Goal: Ask a question: Seek information or help from site administrators or community

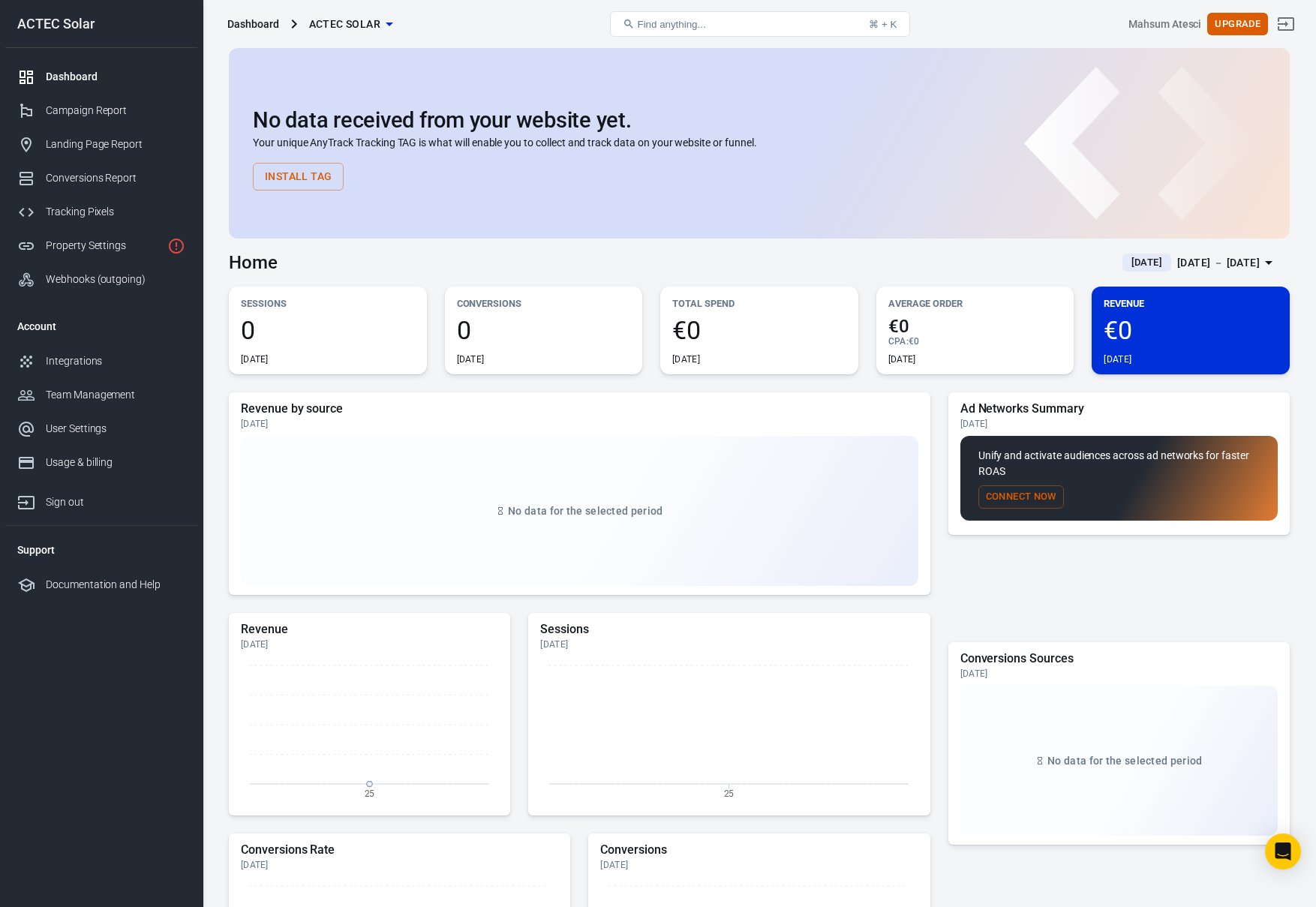
drag, startPoint x: 289, startPoint y: 138, endPoint x: 639, endPoint y: 142, distance: 350.0
click at [638, 142] on p "Your unique AnyTrack Tracking TAG is what will enable you to collect and track …" at bounding box center [758, 143] width 1013 height 16
click at [639, 142] on p "Your unique AnyTrack Tracking TAG is what will enable you to collect and track …" at bounding box center [758, 143] width 1013 height 16
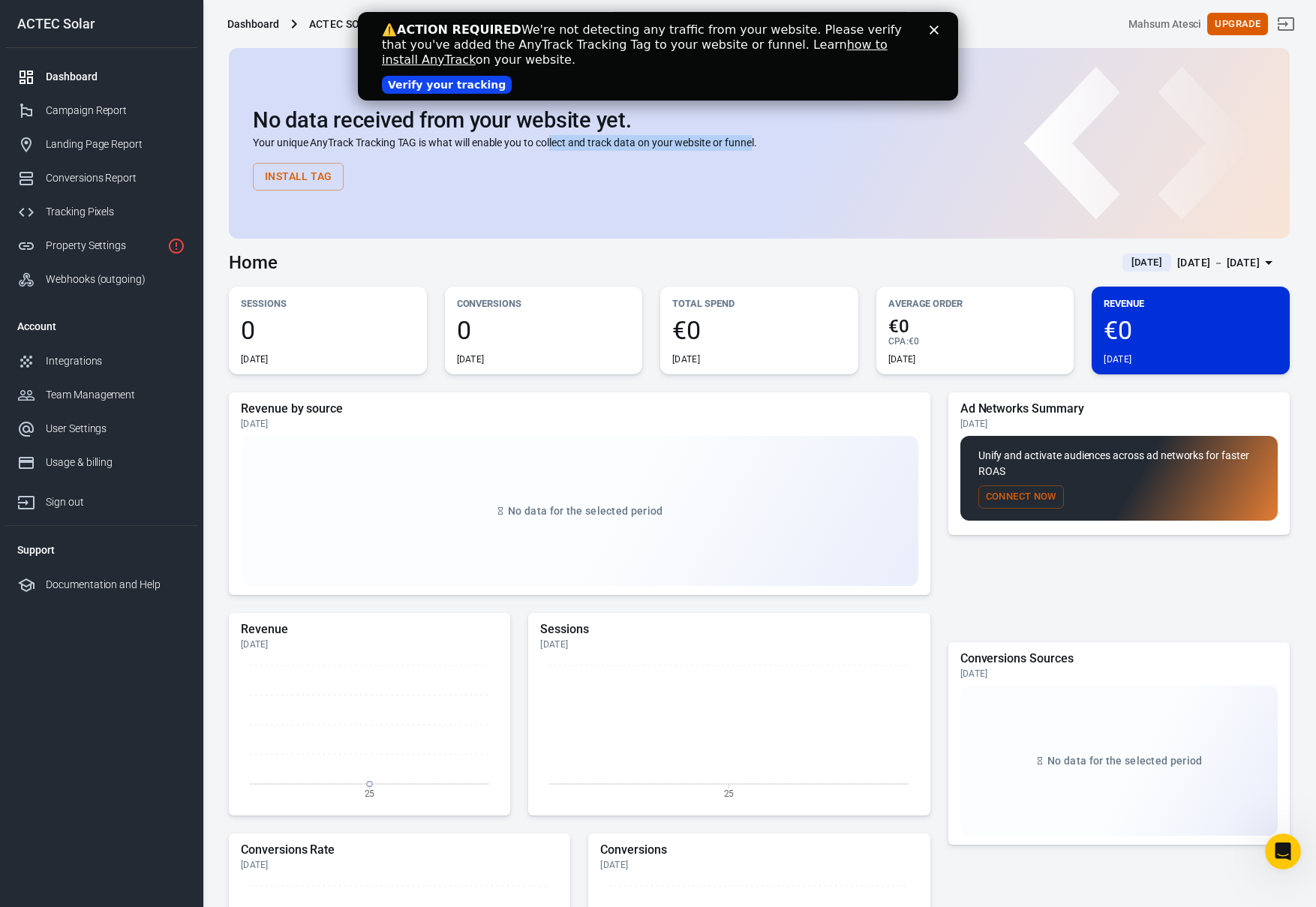
drag, startPoint x: 754, startPoint y: 143, endPoint x: 548, endPoint y: 136, distance: 206.1
click at [552, 136] on p "Your unique AnyTrack Tracking TAG is what will enable you to collect and track …" at bounding box center [758, 143] width 1013 height 16
click at [606, 112] on h2 "No data received from your website yet." at bounding box center [758, 120] width 1013 height 24
drag, startPoint x: 568, startPoint y: 33, endPoint x: 699, endPoint y: 55, distance: 132.8
click at [699, 55] on div "⚠️ ACTION REQUIRED We're not detecting any traffic from your website. Please ve…" at bounding box center [646, 45] width 528 height 45
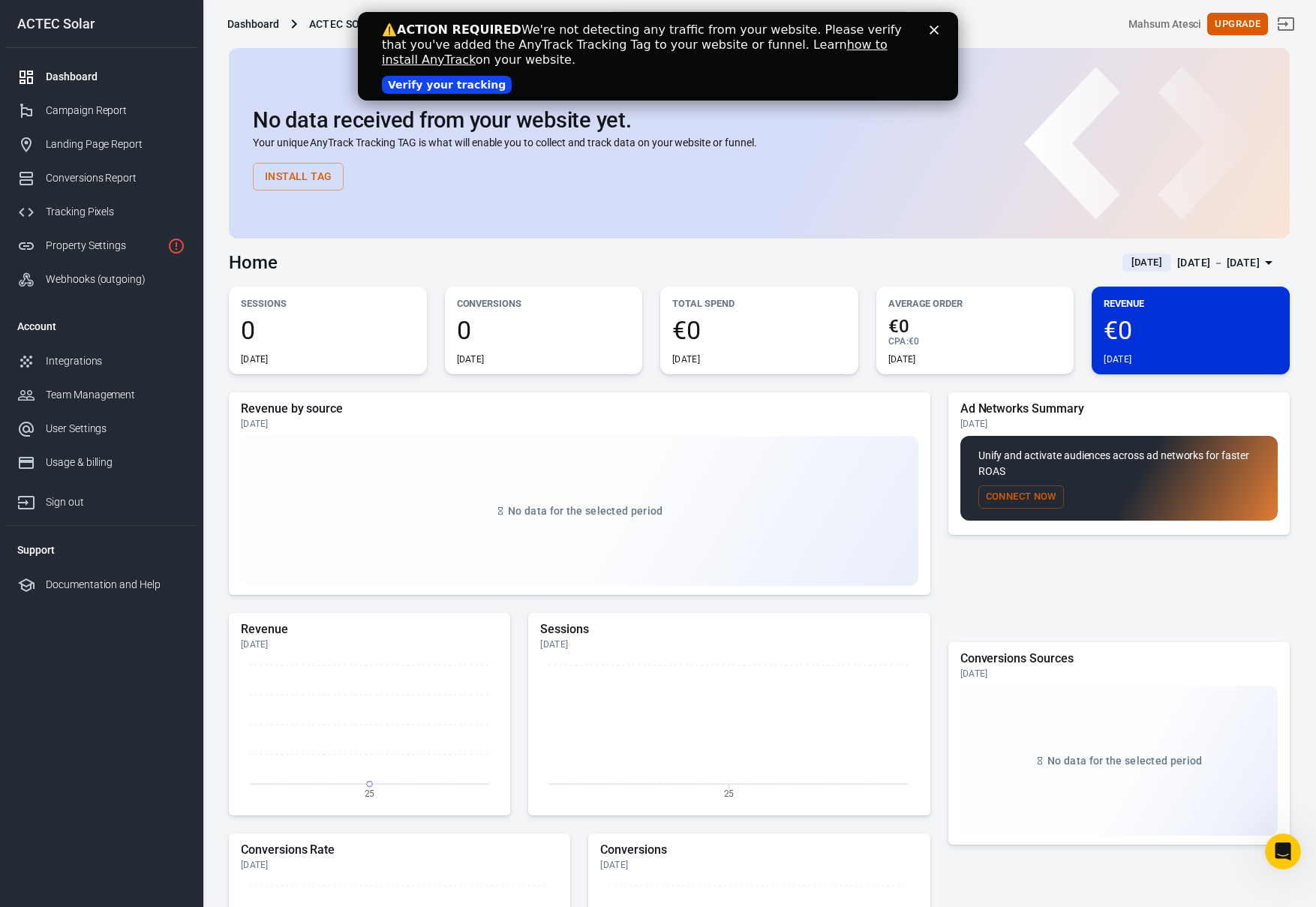
click at [699, 55] on div "⚠️ ACTION REQUIRED We're not detecting any traffic from your website. Please ve…" at bounding box center [646, 45] width 528 height 45
click at [933, 34] on div "⚠️ ACTION REQUIRED We're not detecting any traffic from your website. Please ve…" at bounding box center [658, 56] width 552 height 76
click at [936, 36] on div "⚠️ ACTION REQUIRED We're not detecting any traffic from your website. Please ve…" at bounding box center [658, 56] width 600 height 76
click at [936, 33] on icon "Close" at bounding box center [933, 29] width 9 height 9
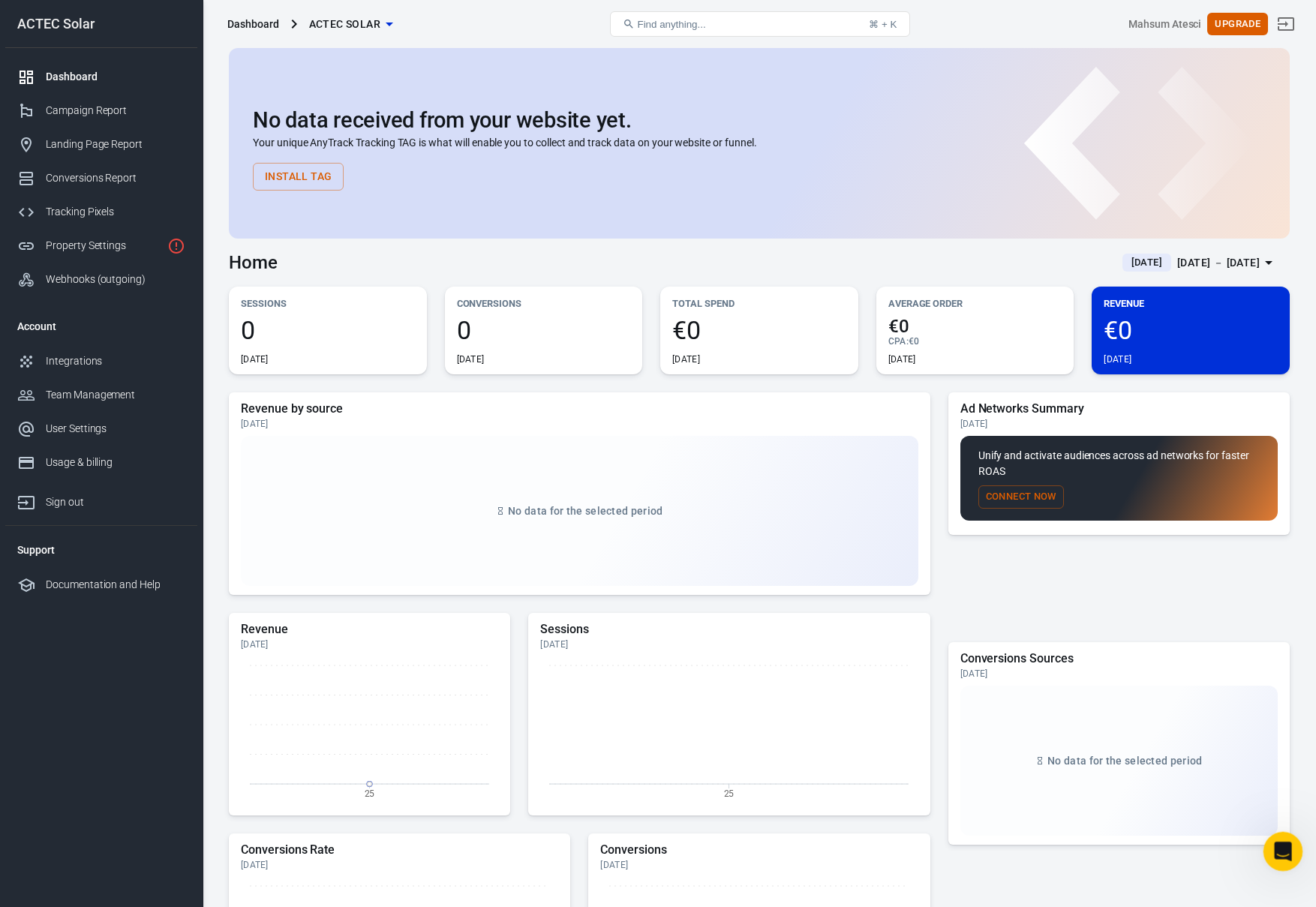
click at [1277, 845] on icon "Open Intercom Messenger" at bounding box center [1280, 849] width 24 height 24
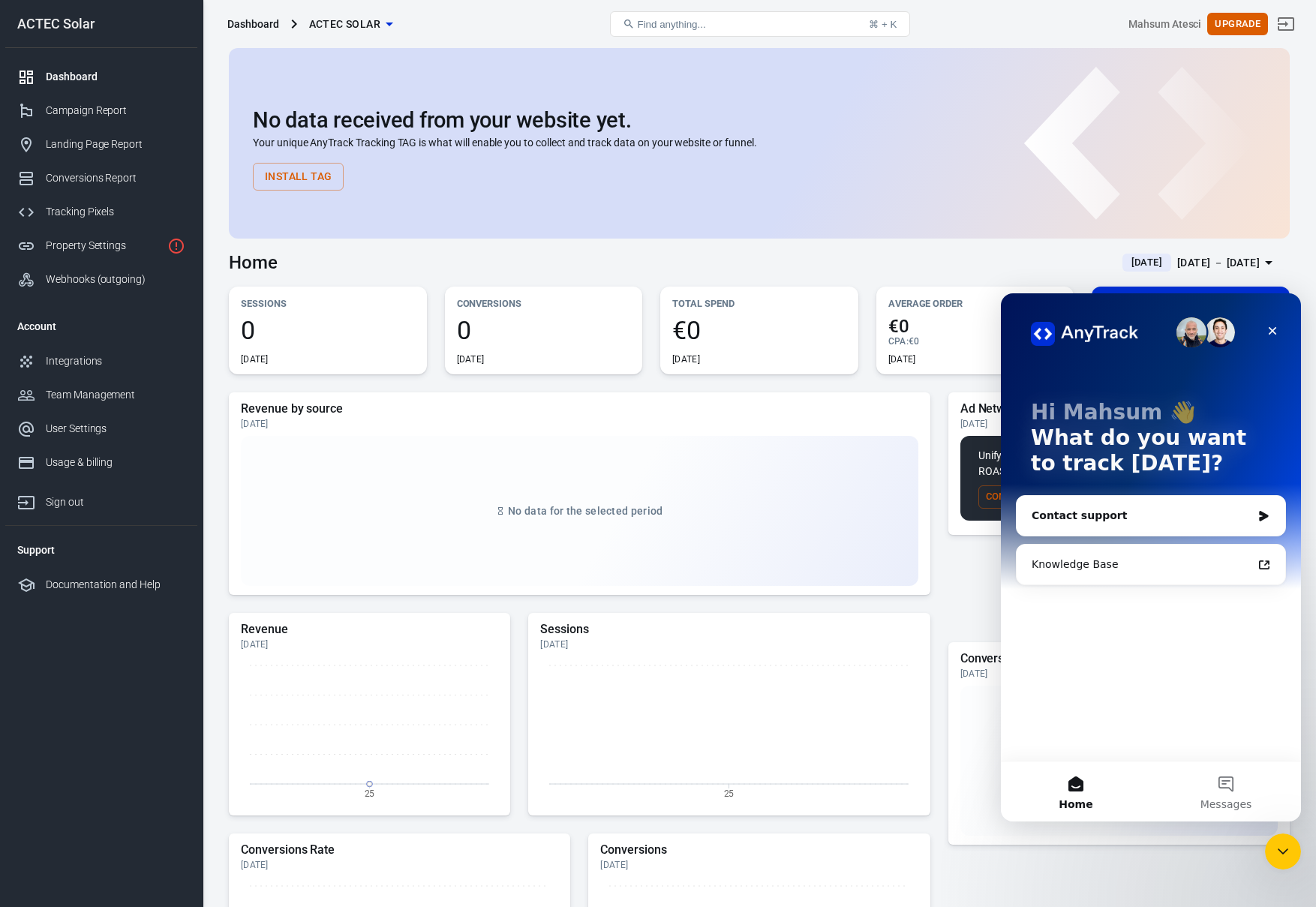
click at [1111, 522] on div "Contact support" at bounding box center [1141, 516] width 219 height 16
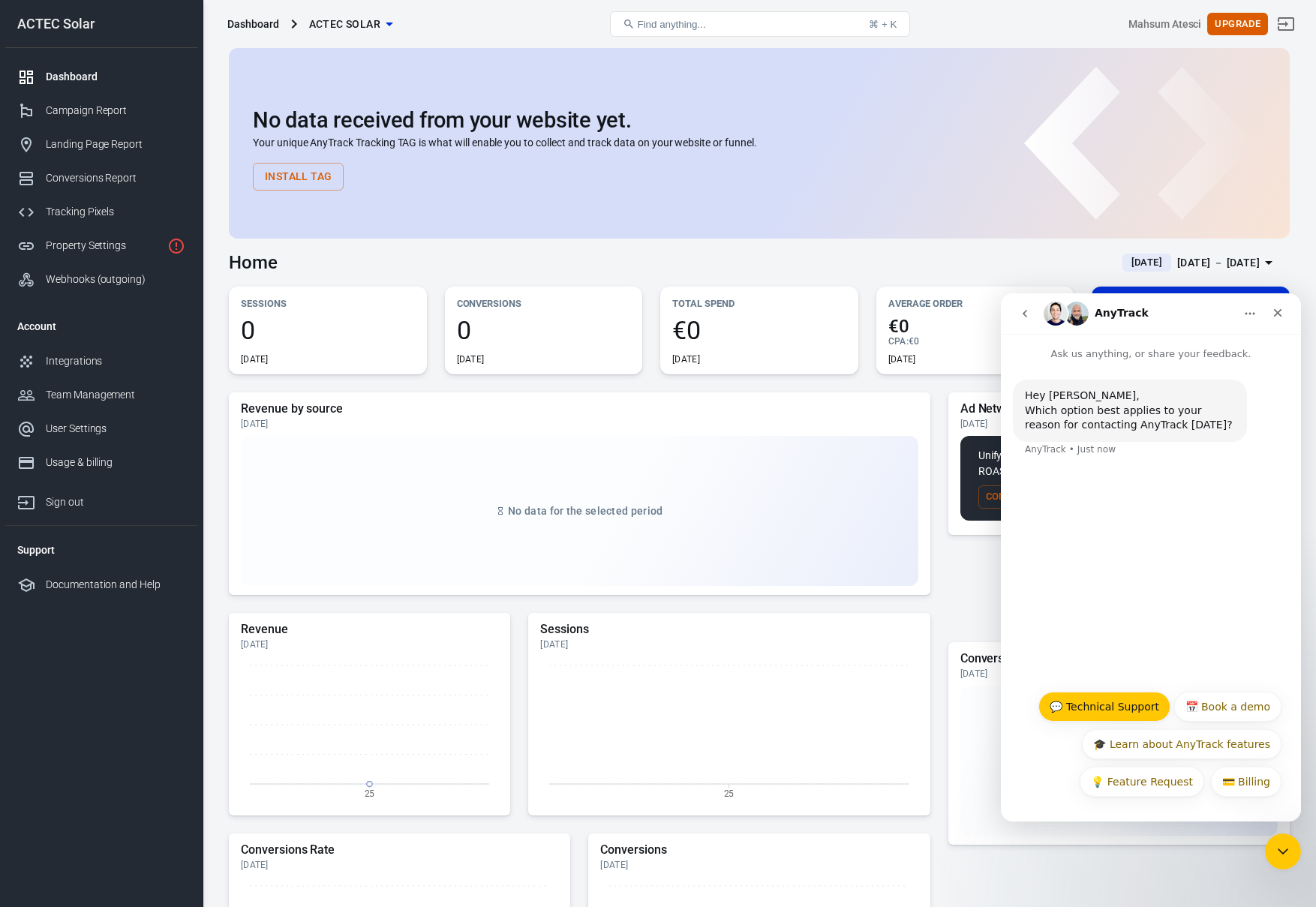
click at [1119, 709] on button "💬 Technical Support" at bounding box center [1103, 706] width 132 height 30
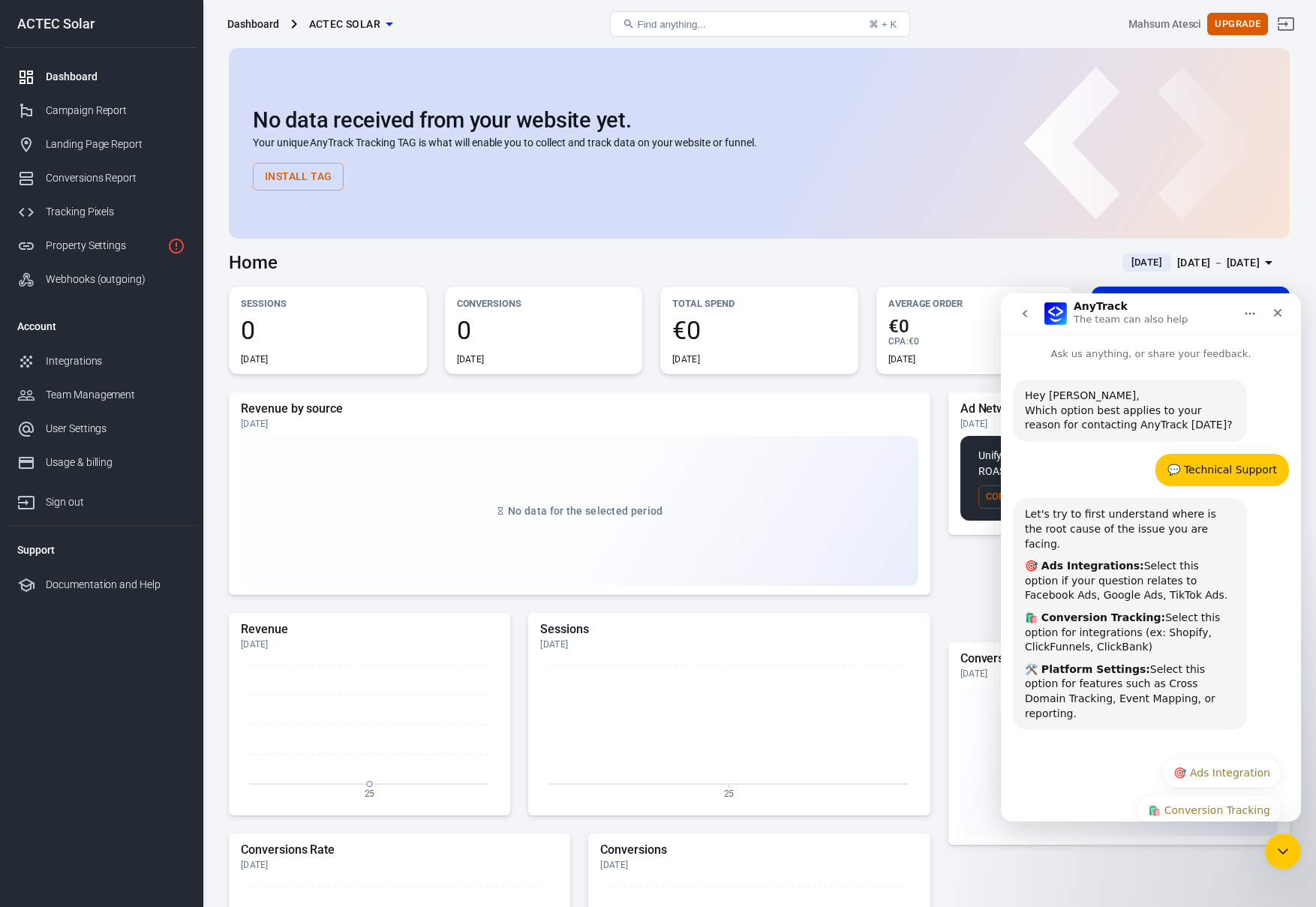
scroll to position [37, 0]
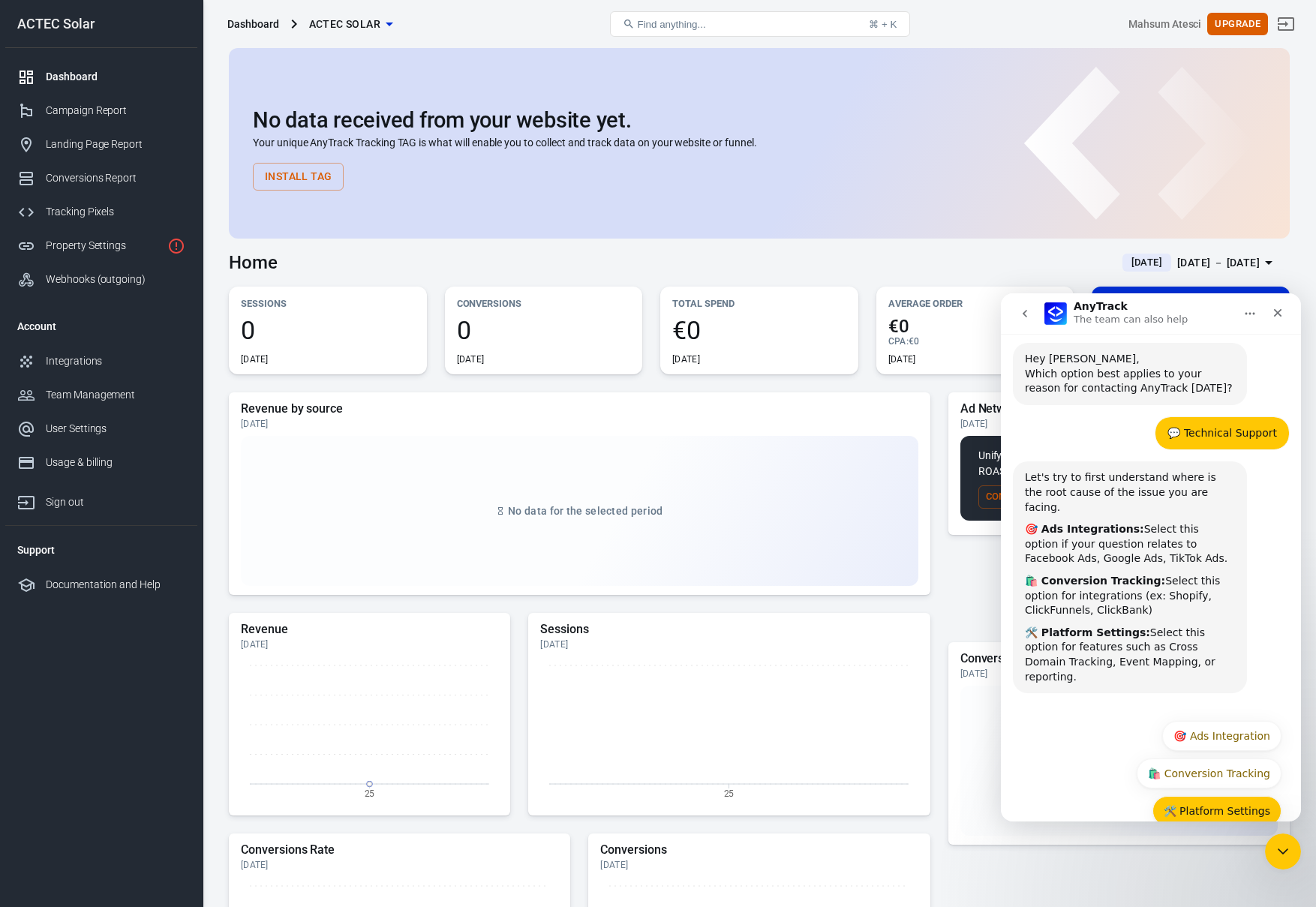
click at [1228, 796] on button "🛠️ Platform Settings" at bounding box center [1217, 810] width 129 height 30
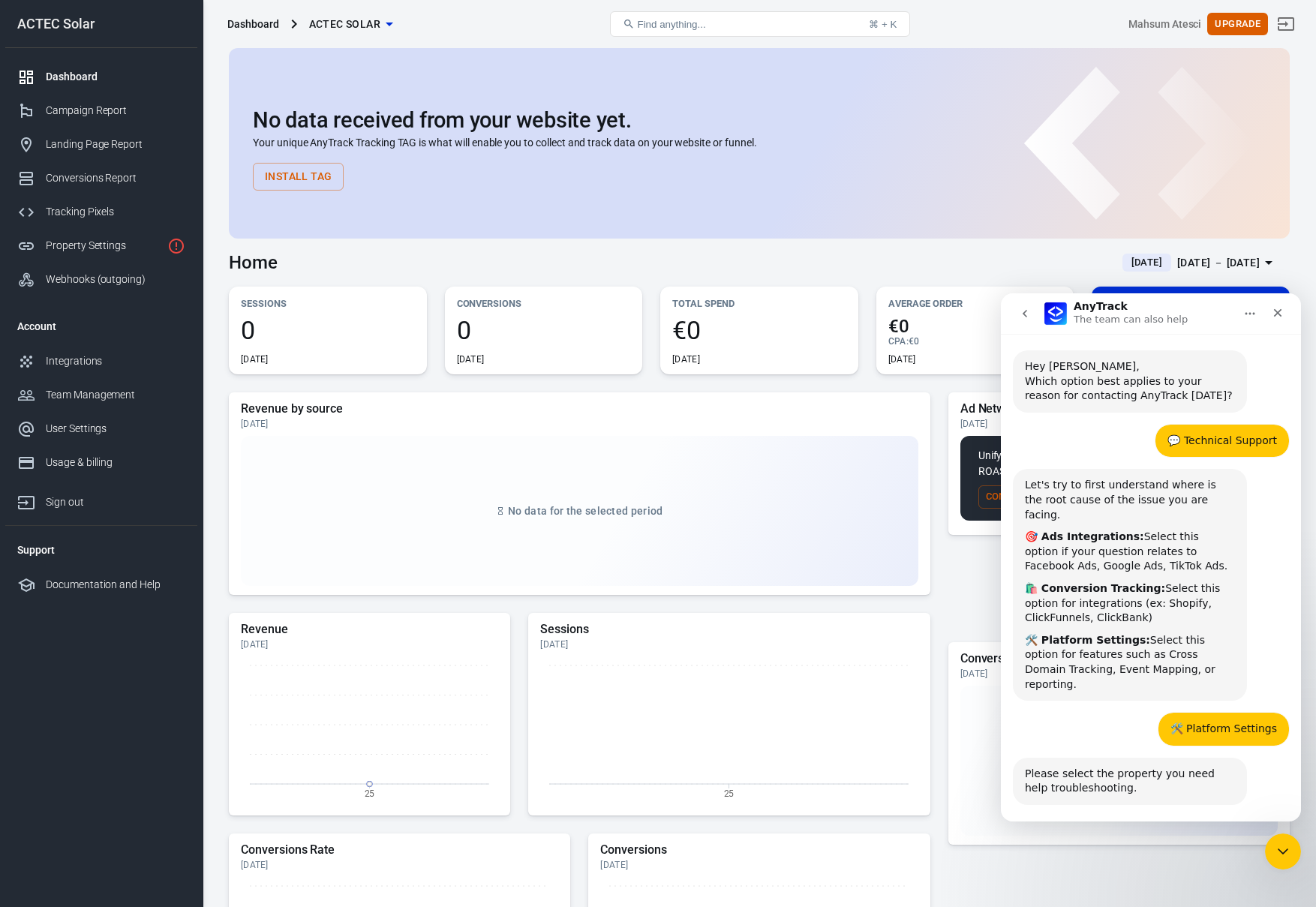
scroll to position [67, 0]
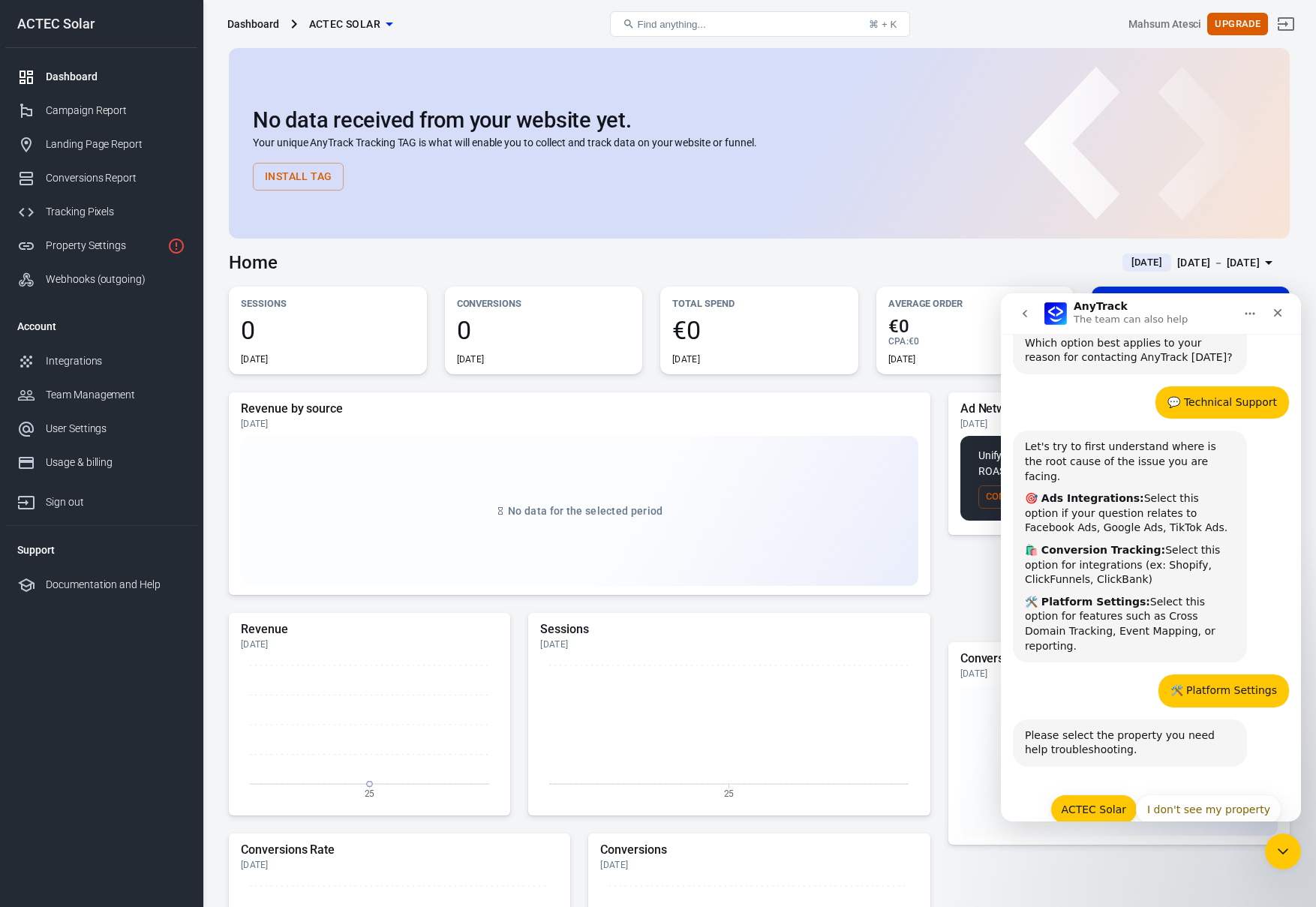
click at [1098, 795] on button "ACTEC Solar" at bounding box center [1093, 809] width 87 height 30
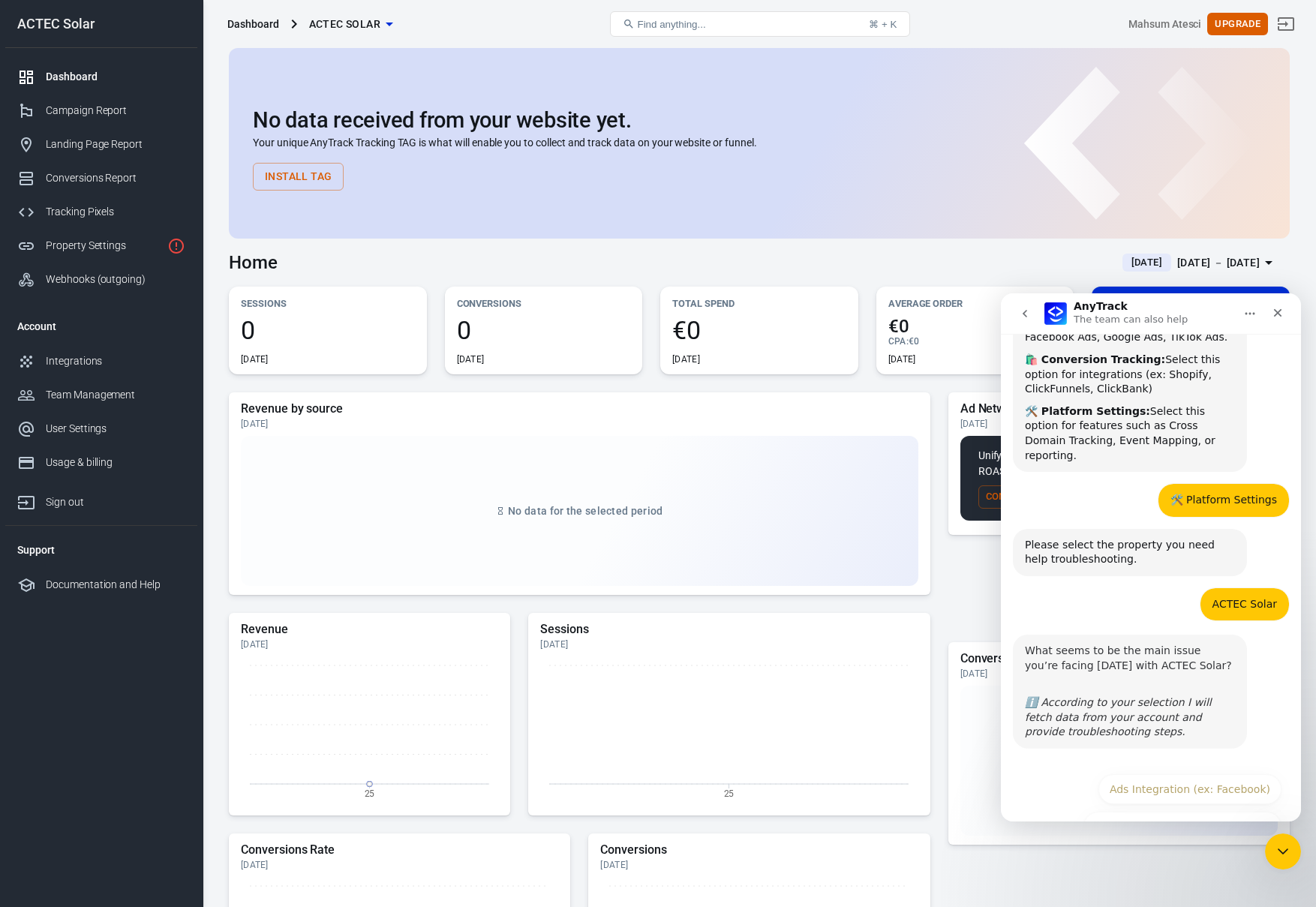
scroll to position [274, 0]
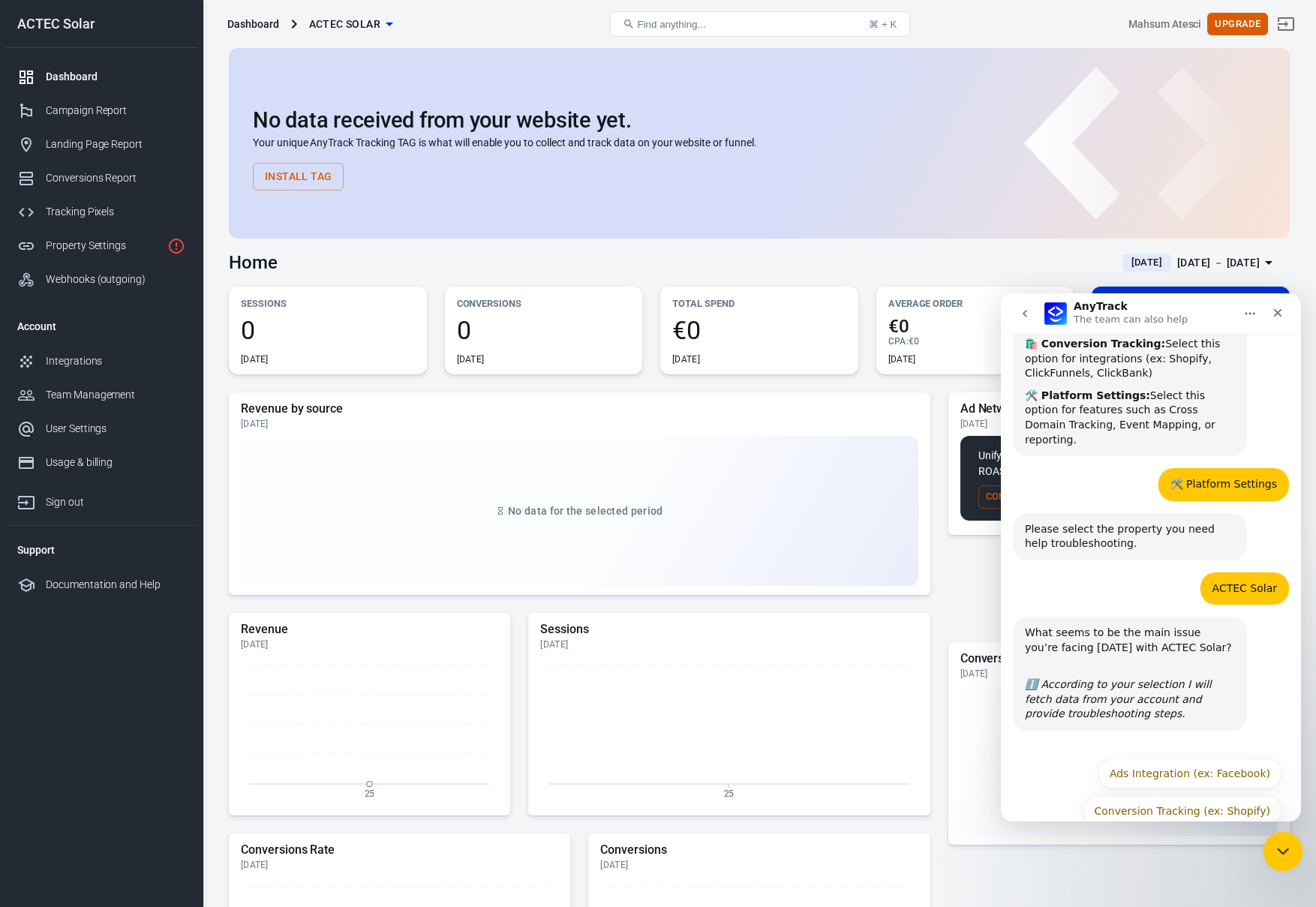
click at [1282, 867] on div "Close Intercom Messenger" at bounding box center [1280, 849] width 36 height 36
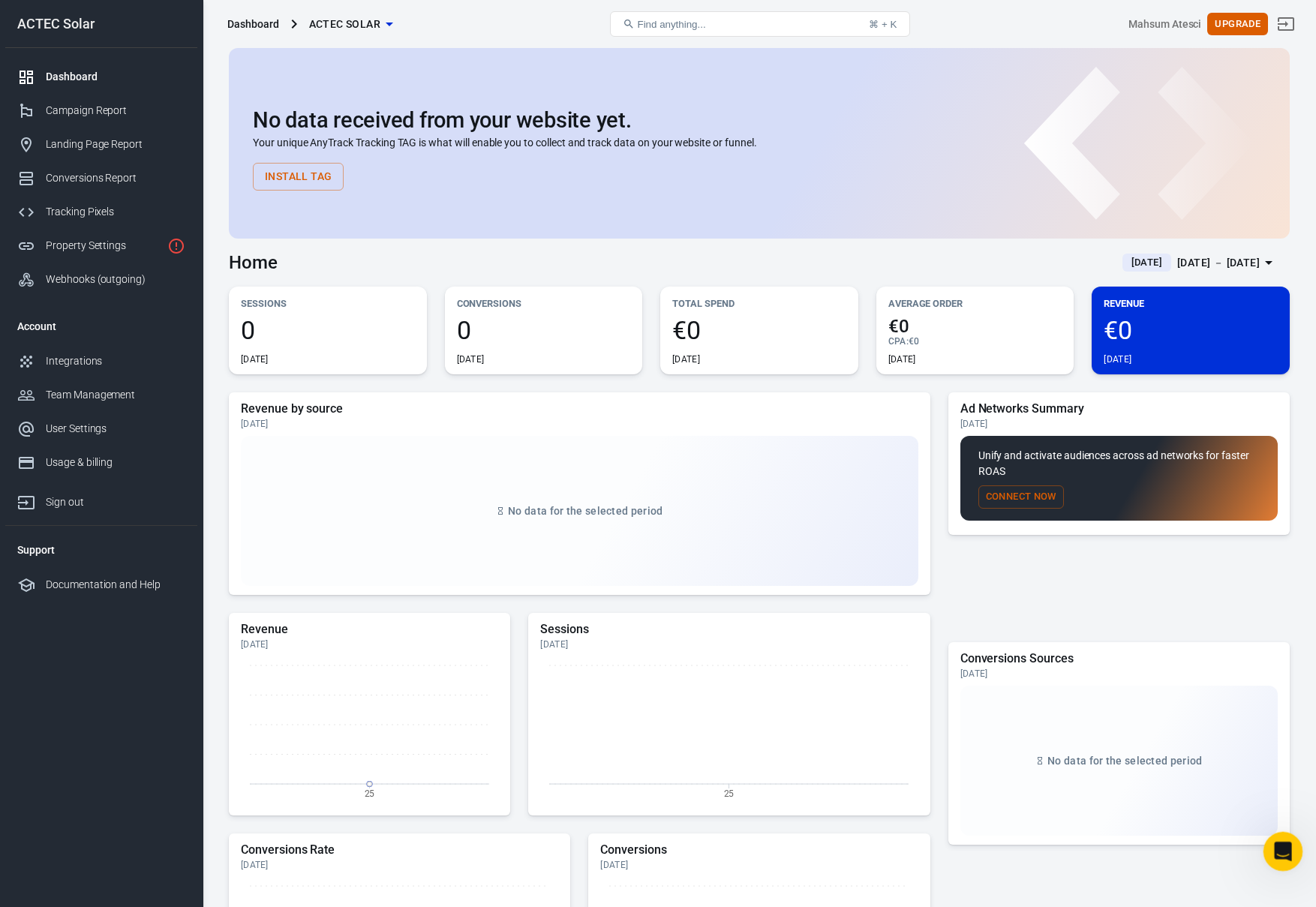
click at [1276, 856] on icon "Open Intercom Messenger" at bounding box center [1280, 849] width 24 height 24
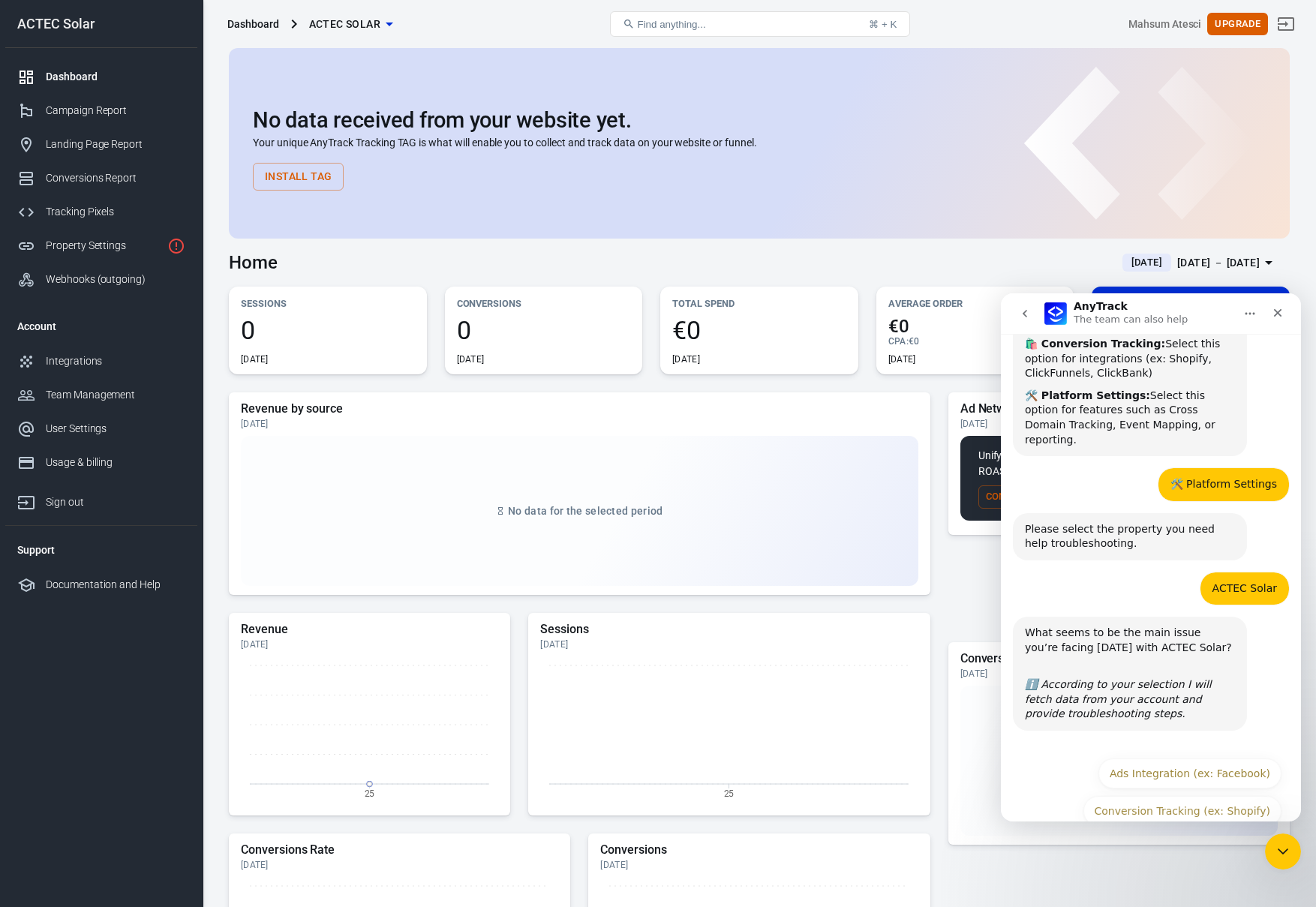
click at [1024, 317] on icon "go back" at bounding box center [1025, 313] width 12 height 12
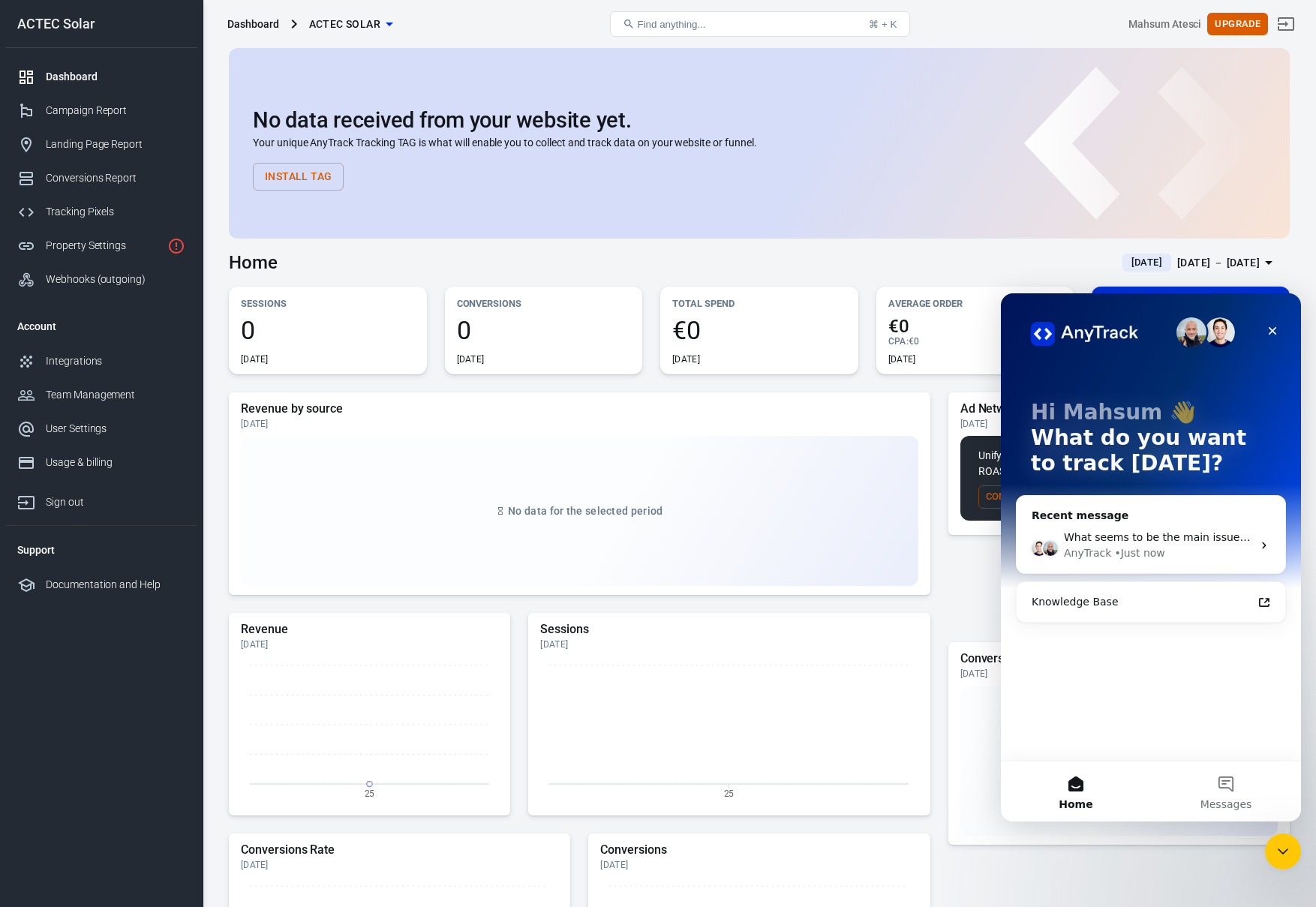
scroll to position [0, 0]
click at [1212, 789] on button "Messages" at bounding box center [1225, 792] width 150 height 60
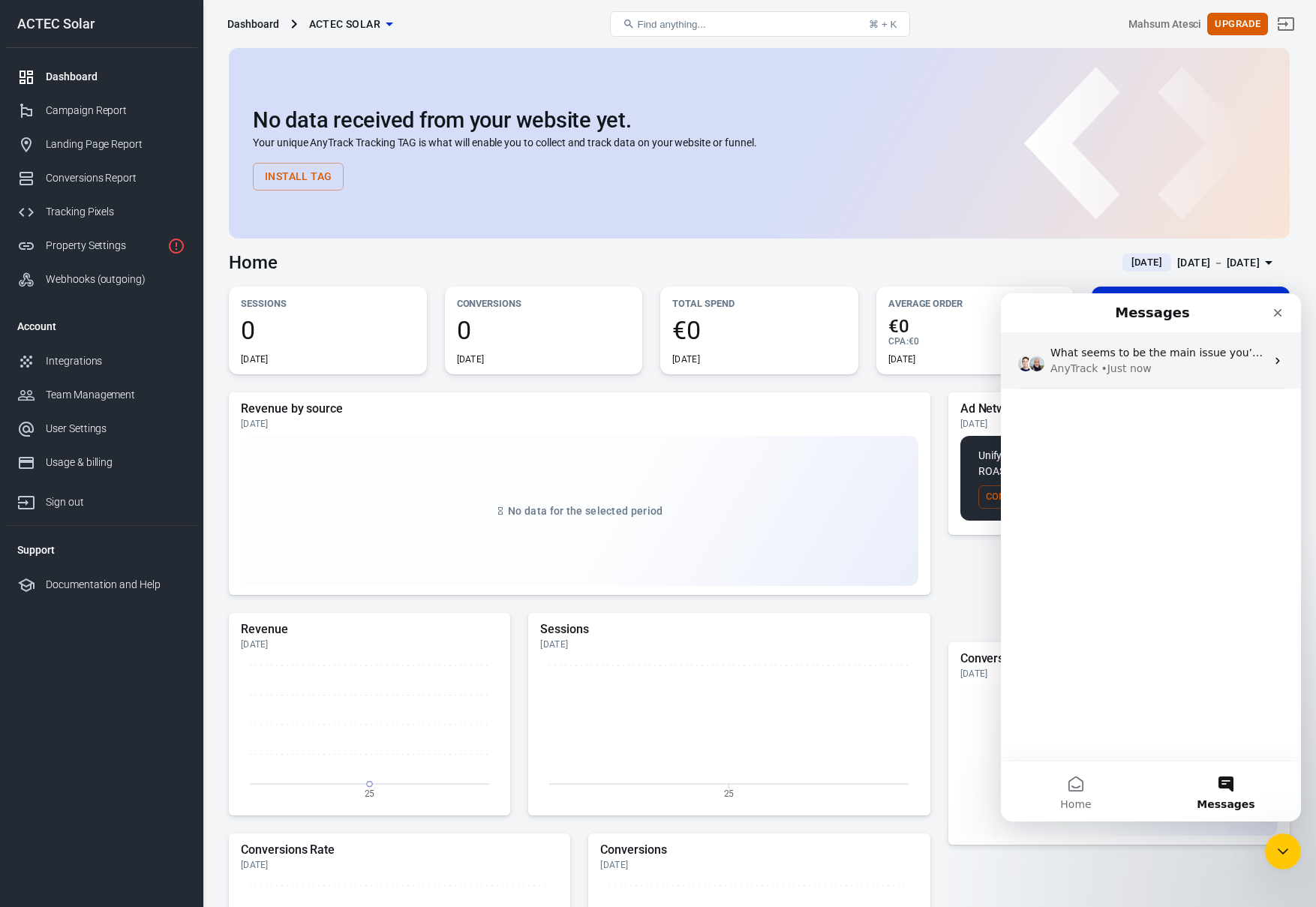
click at [1107, 376] on div "What seems to be the main issue you’re facing today with ACTEC Solar? ​ ℹ️ Acco…" at bounding box center [1150, 361] width 300 height 56
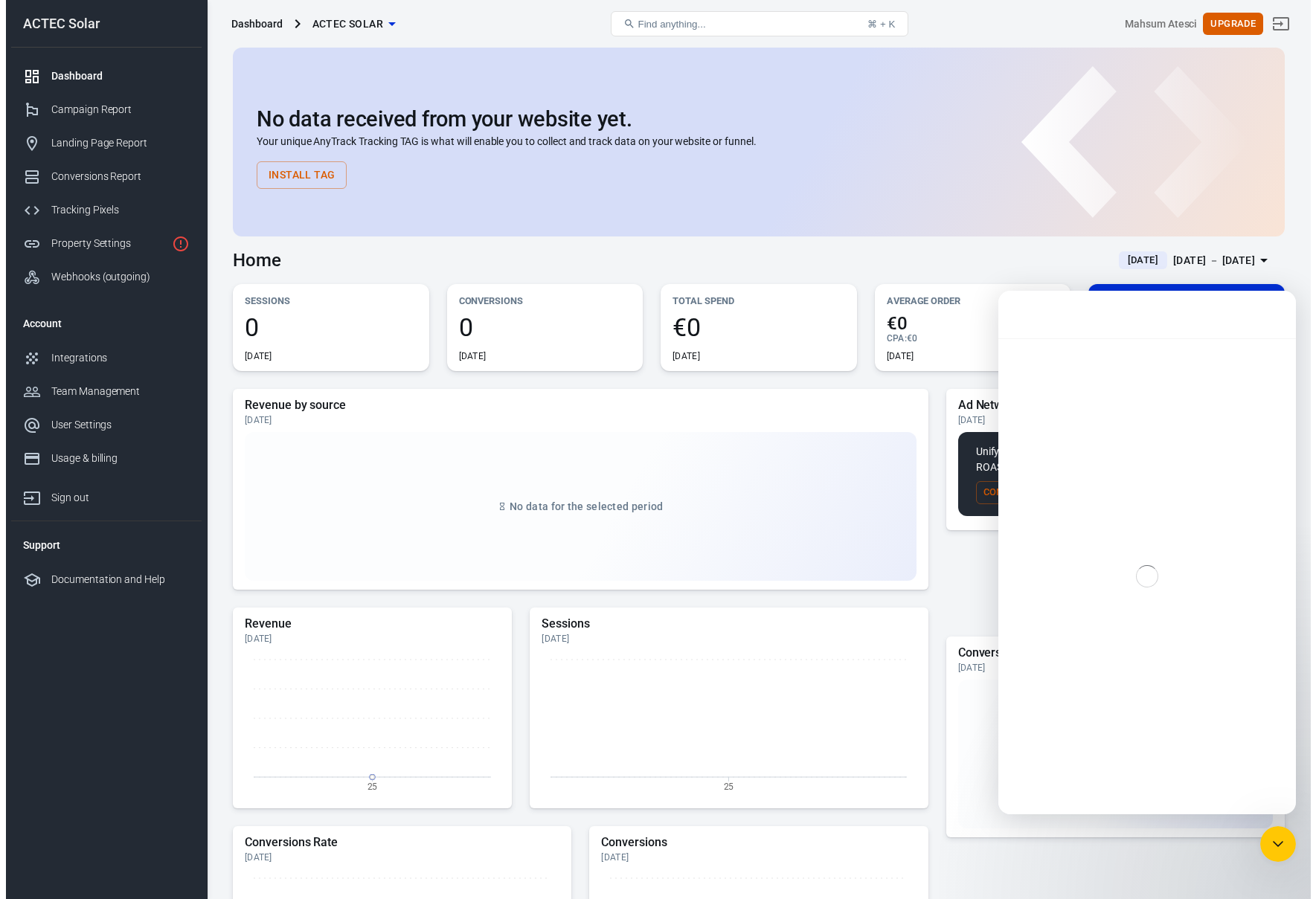
scroll to position [272, 0]
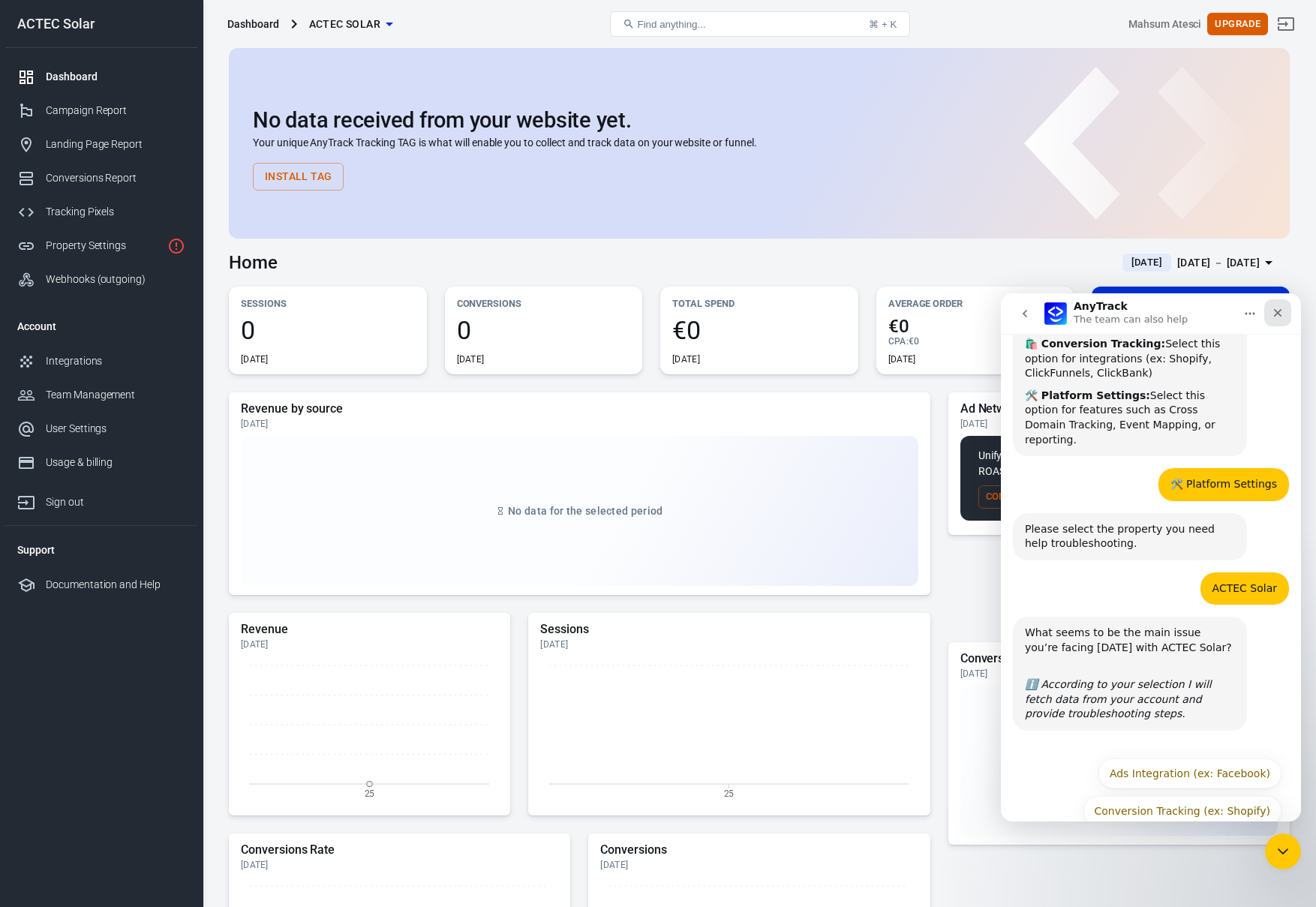
click at [1282, 311] on icon "Close" at bounding box center [1277, 313] width 12 height 12
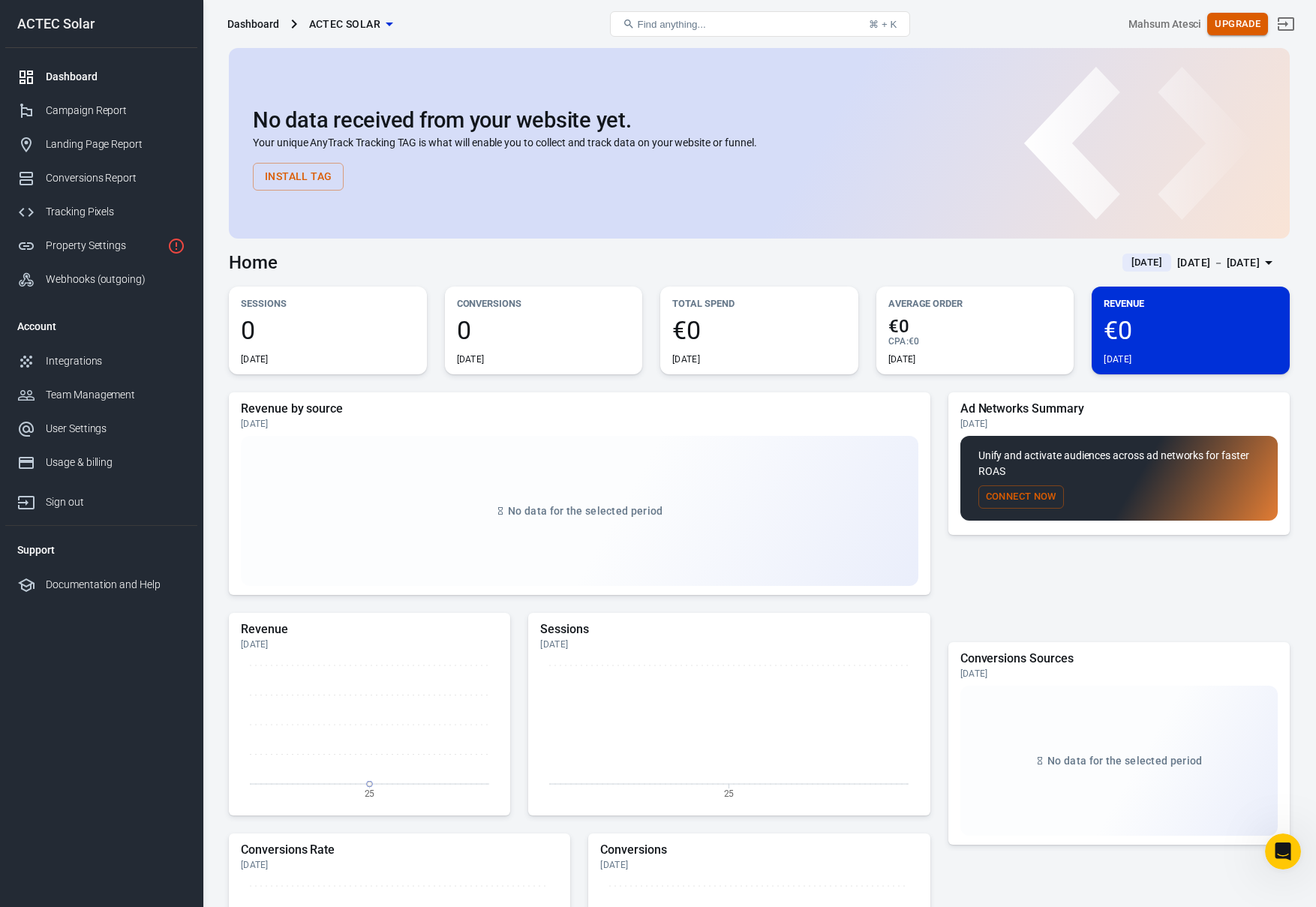
click at [1251, 31] on button "Upgrade" at bounding box center [1237, 24] width 60 height 23
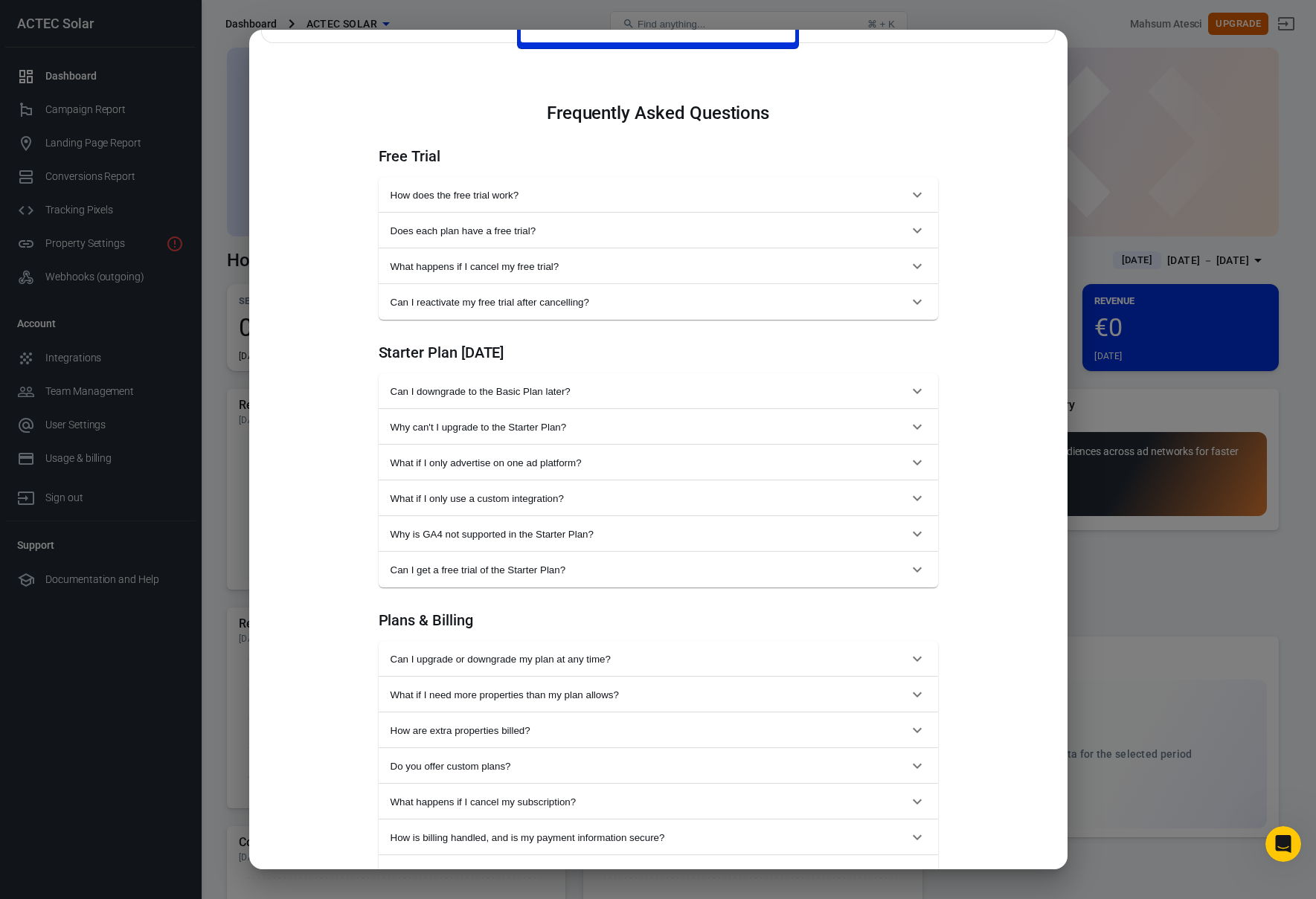
scroll to position [650, 0]
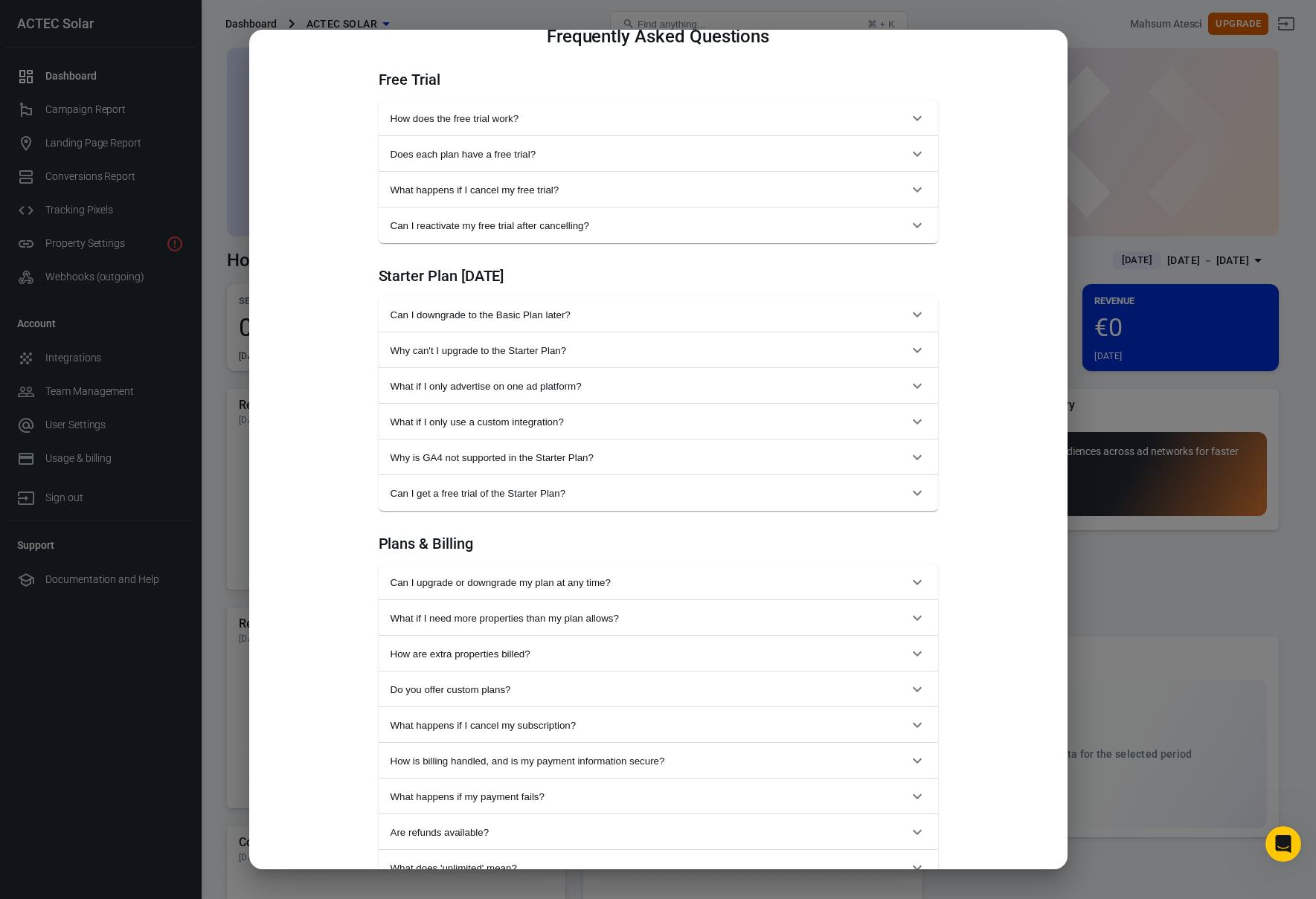
click at [571, 327] on button "Can I downgrade to the Basic Plan later?" at bounding box center [658, 314] width 560 height 36
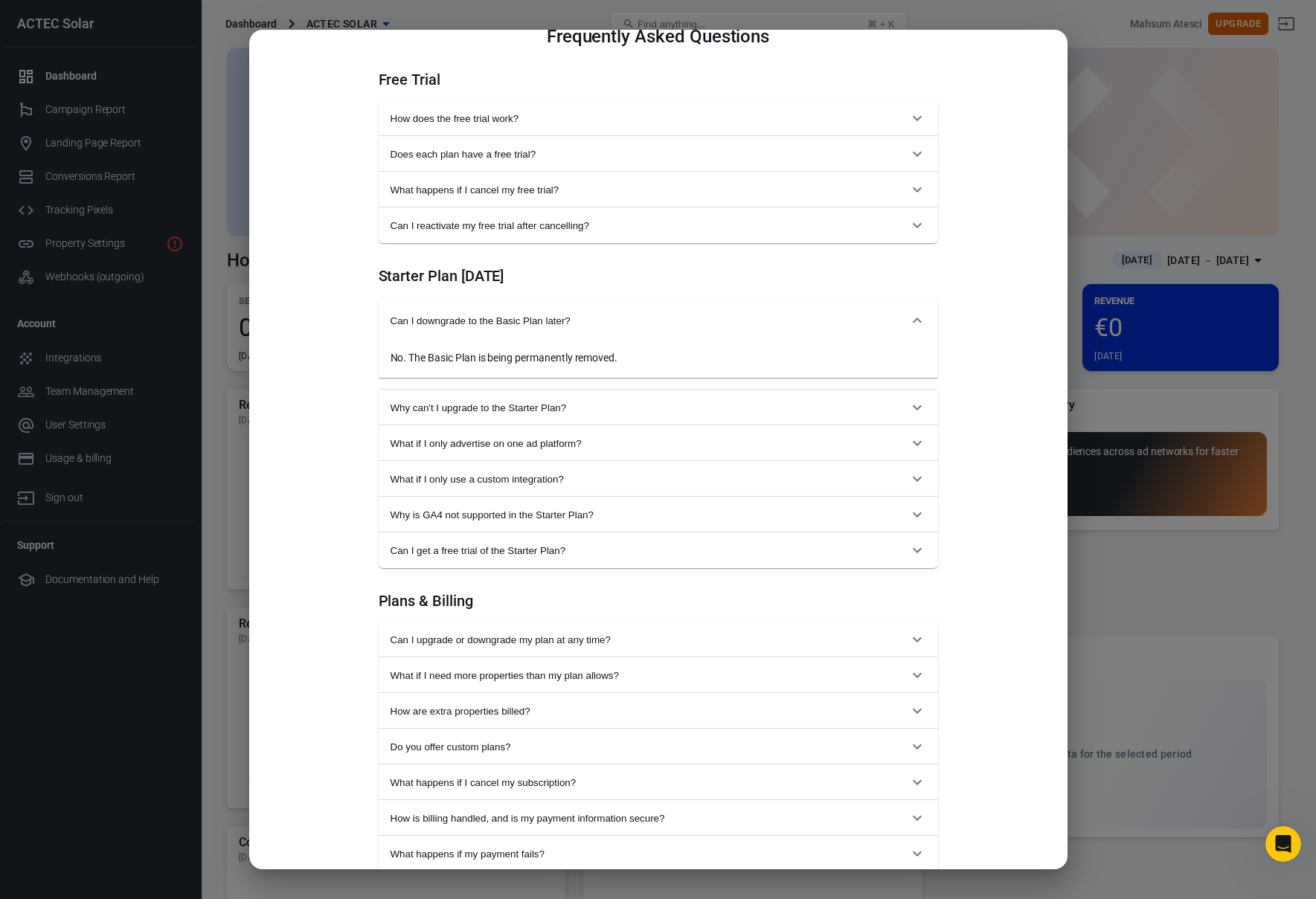
click at [574, 320] on span "Can I downgrade to the Basic Plan later?" at bounding box center [650, 321] width 518 height 12
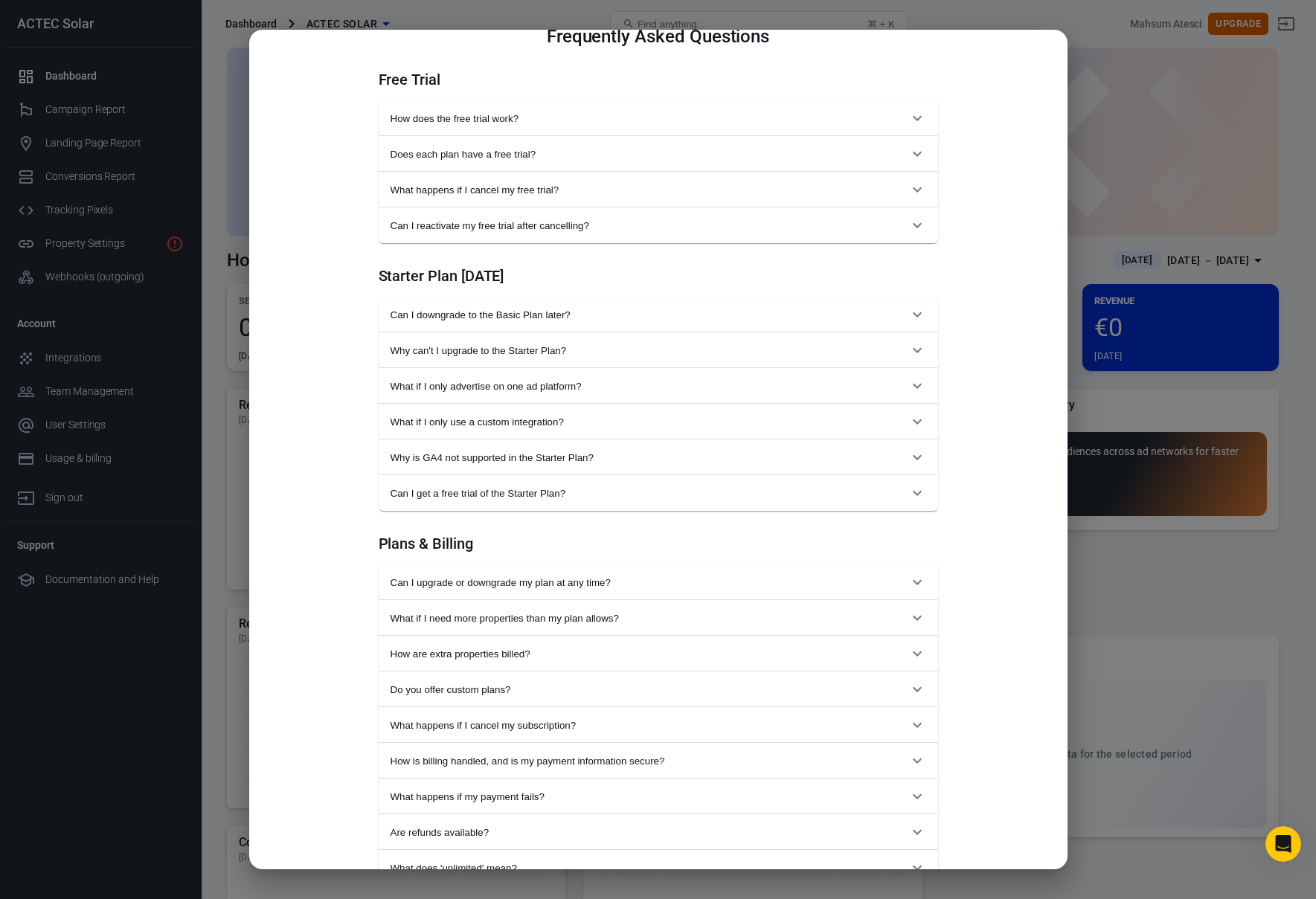
scroll to position [1106, 0]
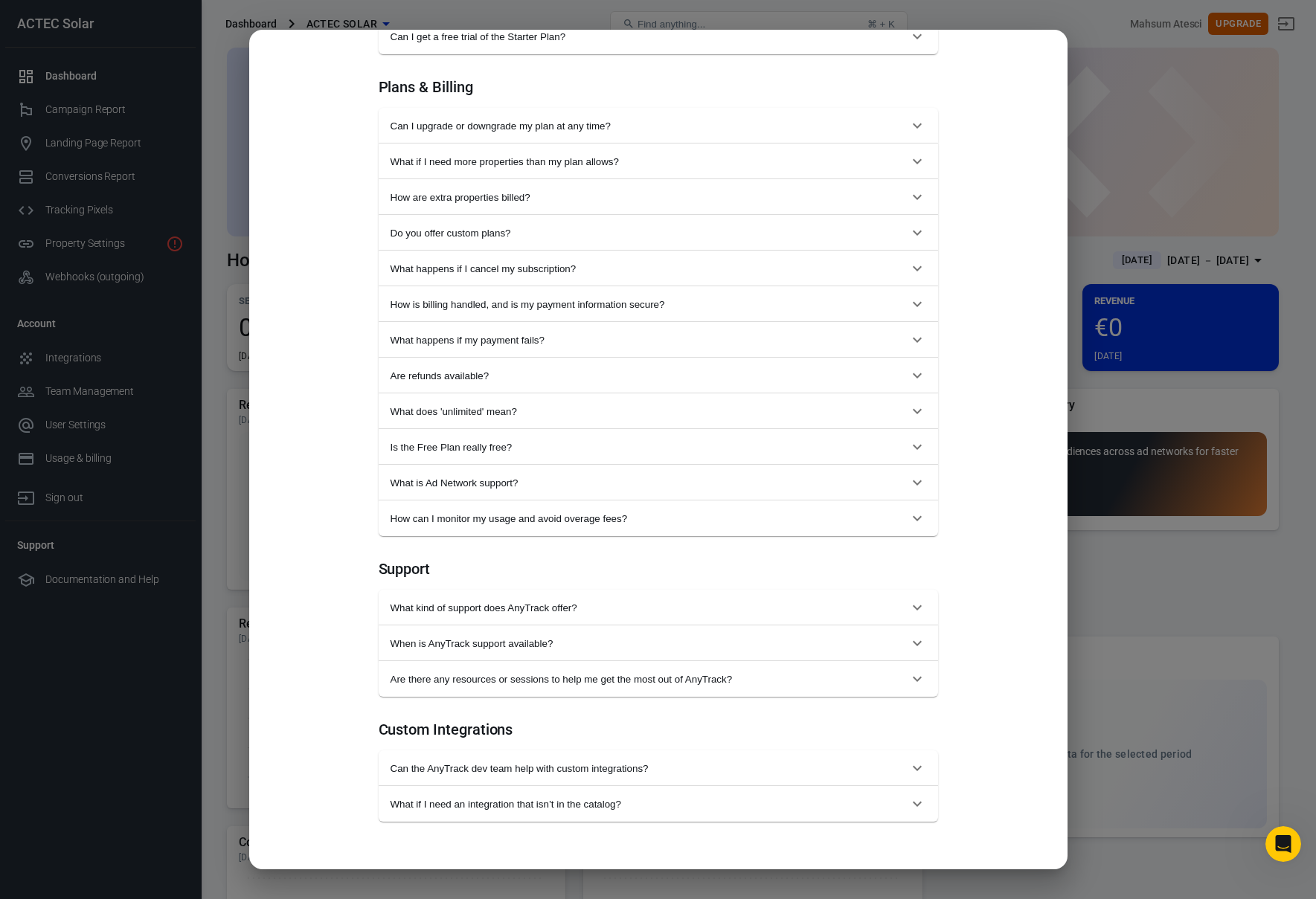
click at [660, 769] on span "Can the AnyTrack dev team help with custom integrations?" at bounding box center [650, 768] width 518 height 12
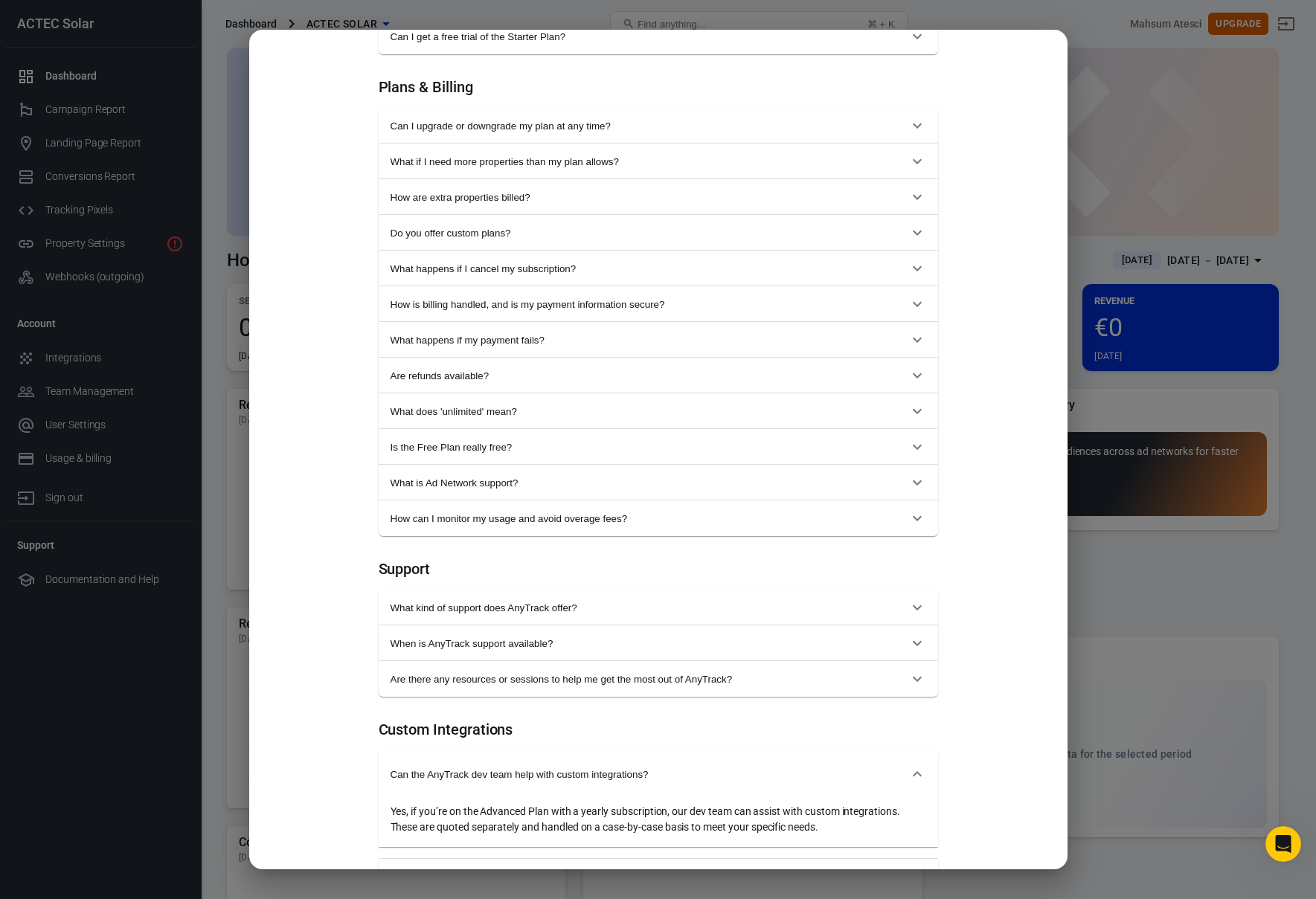
scroll to position [1179, 0]
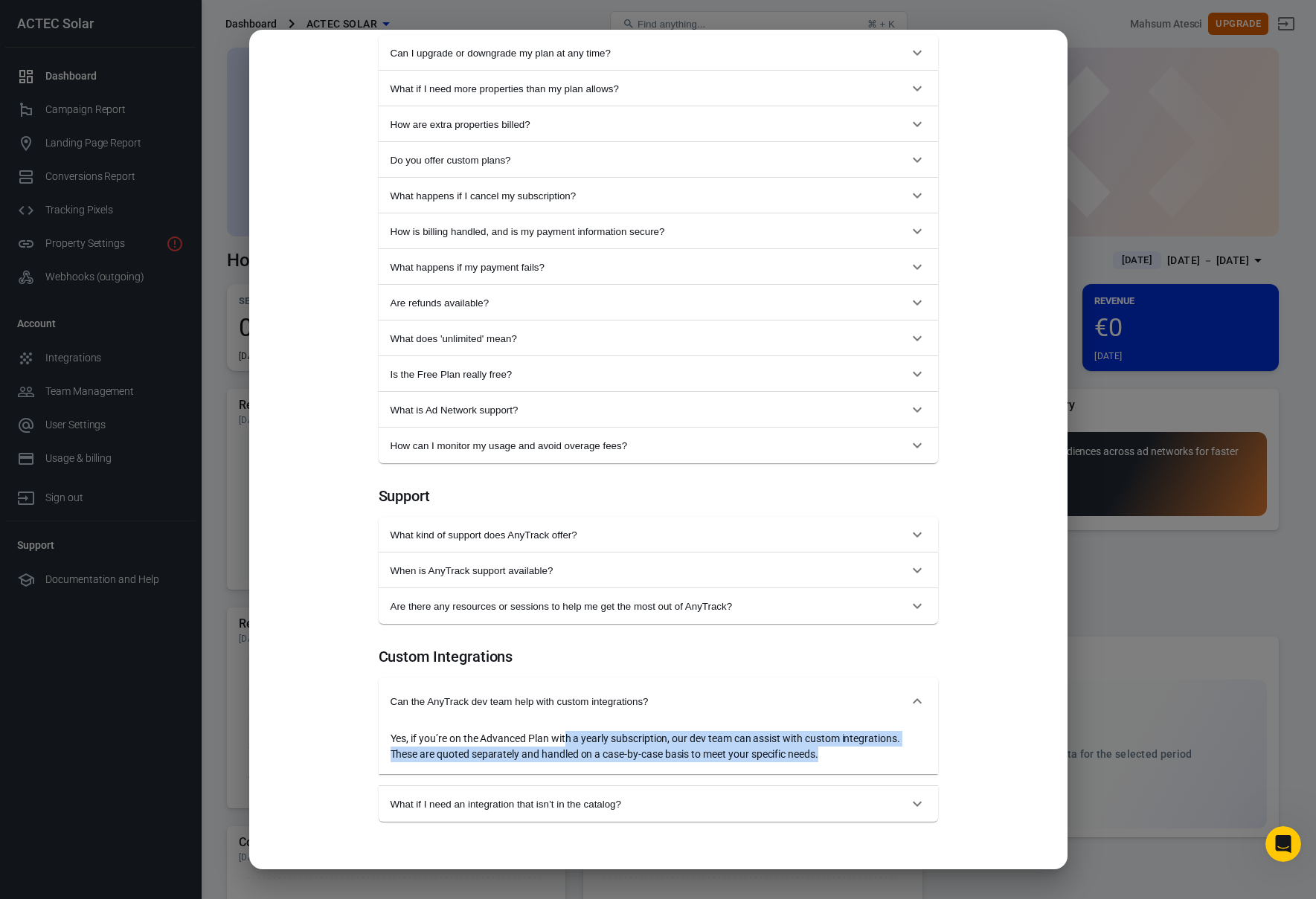
drag, startPoint x: 562, startPoint y: 740, endPoint x: 755, endPoint y: 769, distance: 195.2
click at [755, 769] on div "Yes, if you’re on the Advanced Plan with a yearly subscription, our dev team ca…" at bounding box center [658, 749] width 560 height 49
click at [762, 747] on div "Yes, if you’re on the Advanced Plan with a yearly subscription, our dev team ca…" at bounding box center [658, 746] width 536 height 31
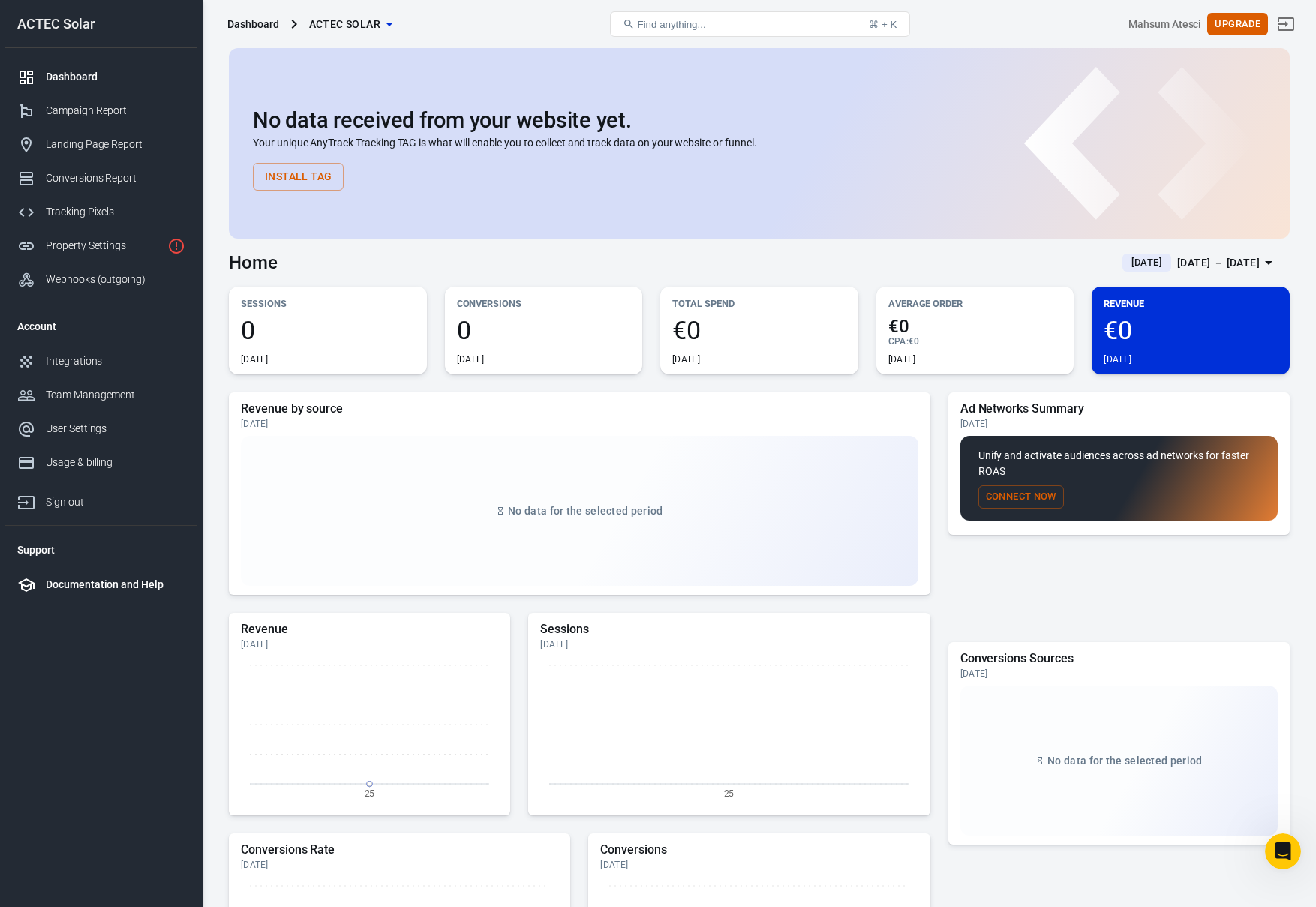
click at [127, 587] on div "Documentation and Help" at bounding box center [115, 585] width 139 height 16
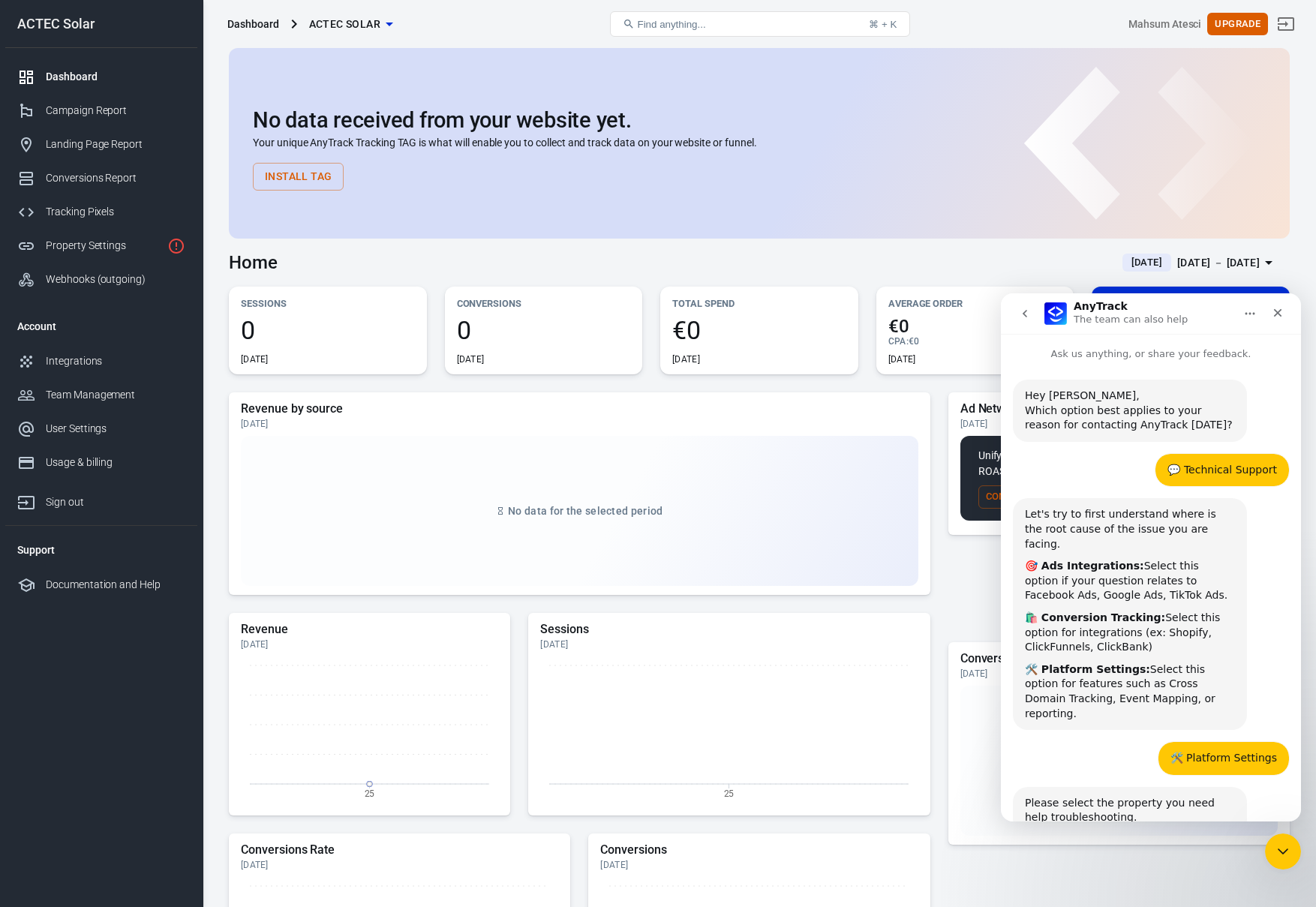
scroll to position [274, 0]
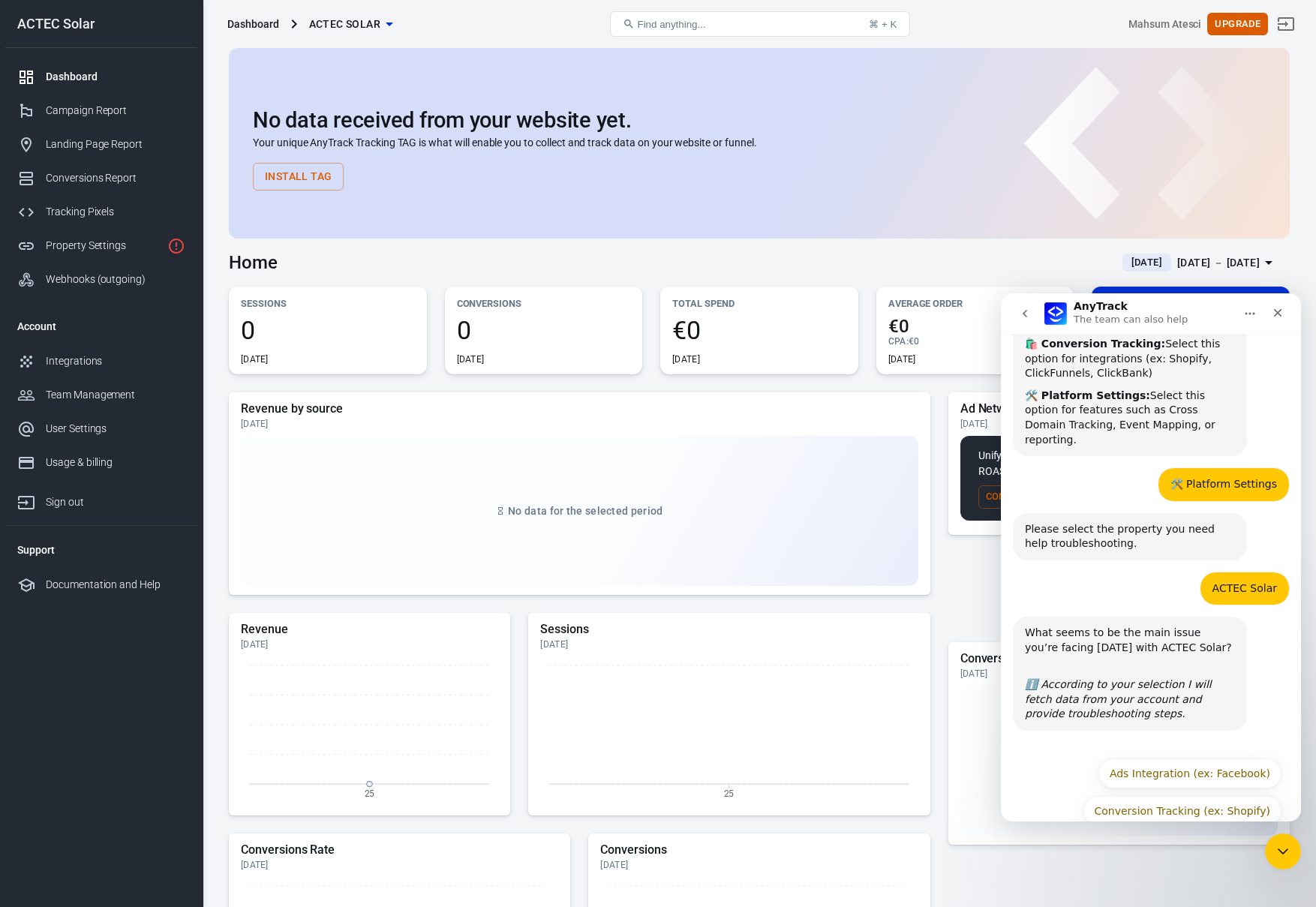
click at [1254, 317] on icon "Home" at bounding box center [1250, 313] width 12 height 12
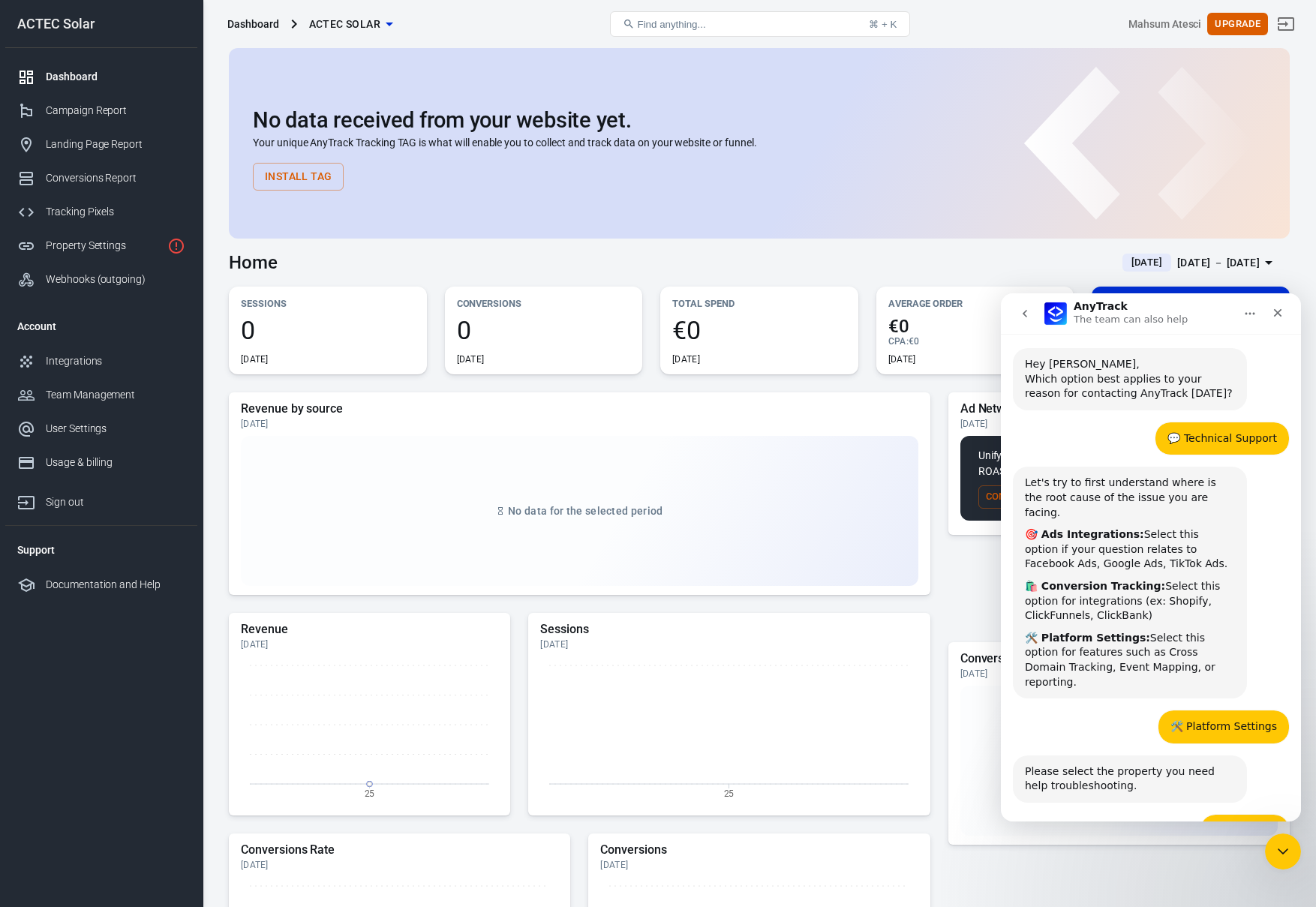
scroll to position [0, 0]
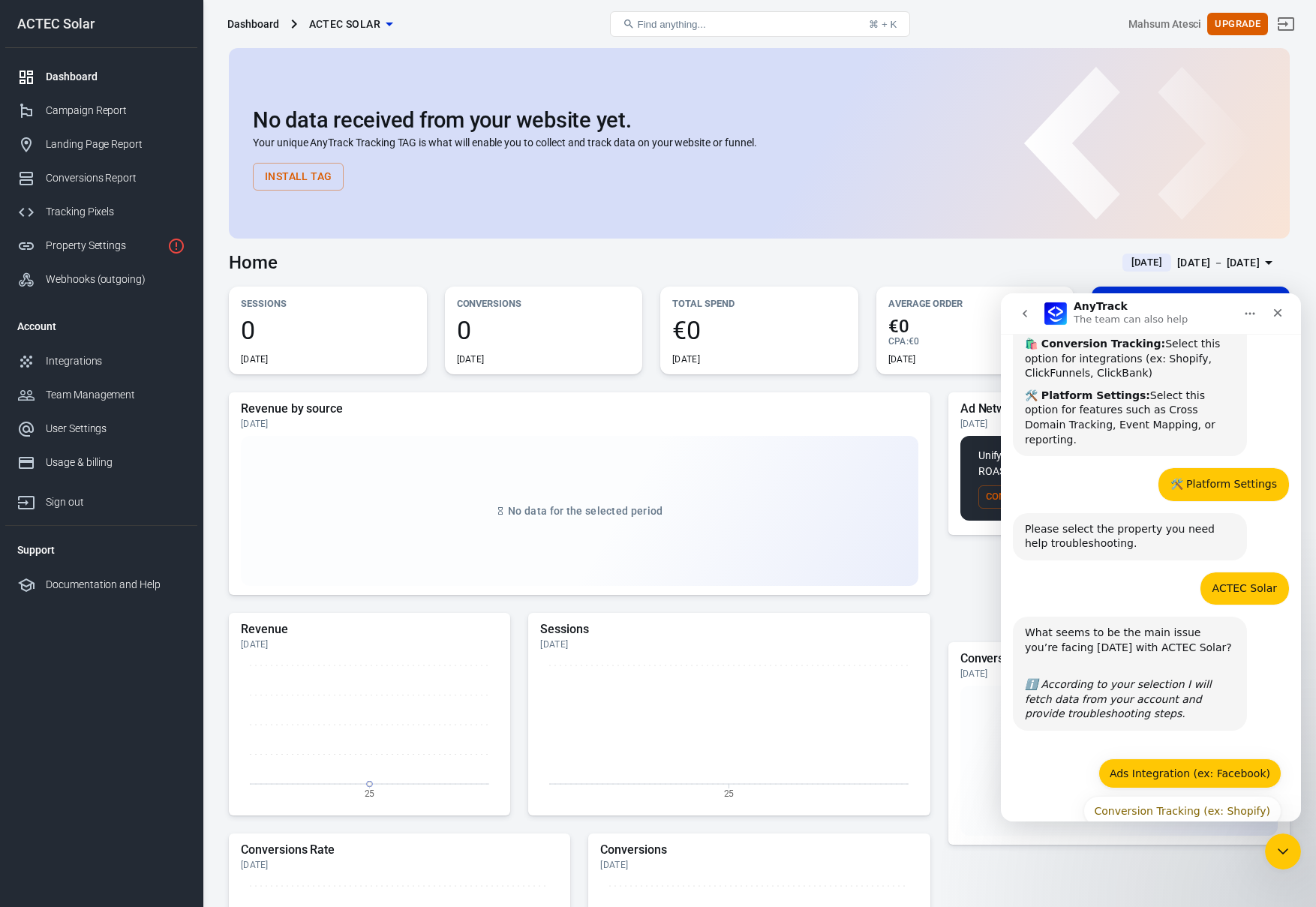
click at [1192, 759] on button "Ads Integration (ex: Facebook)" at bounding box center [1189, 773] width 183 height 30
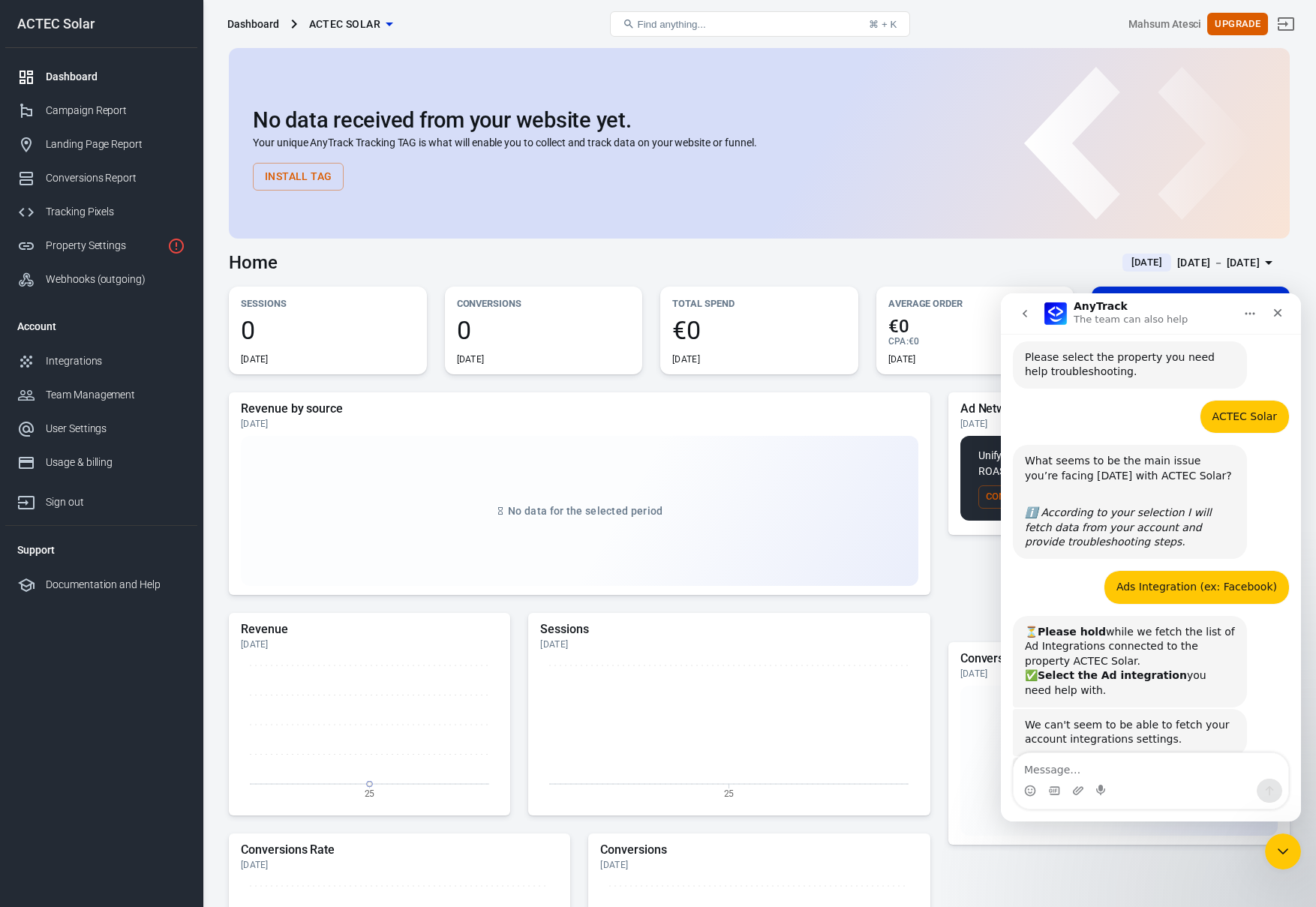
scroll to position [499, 0]
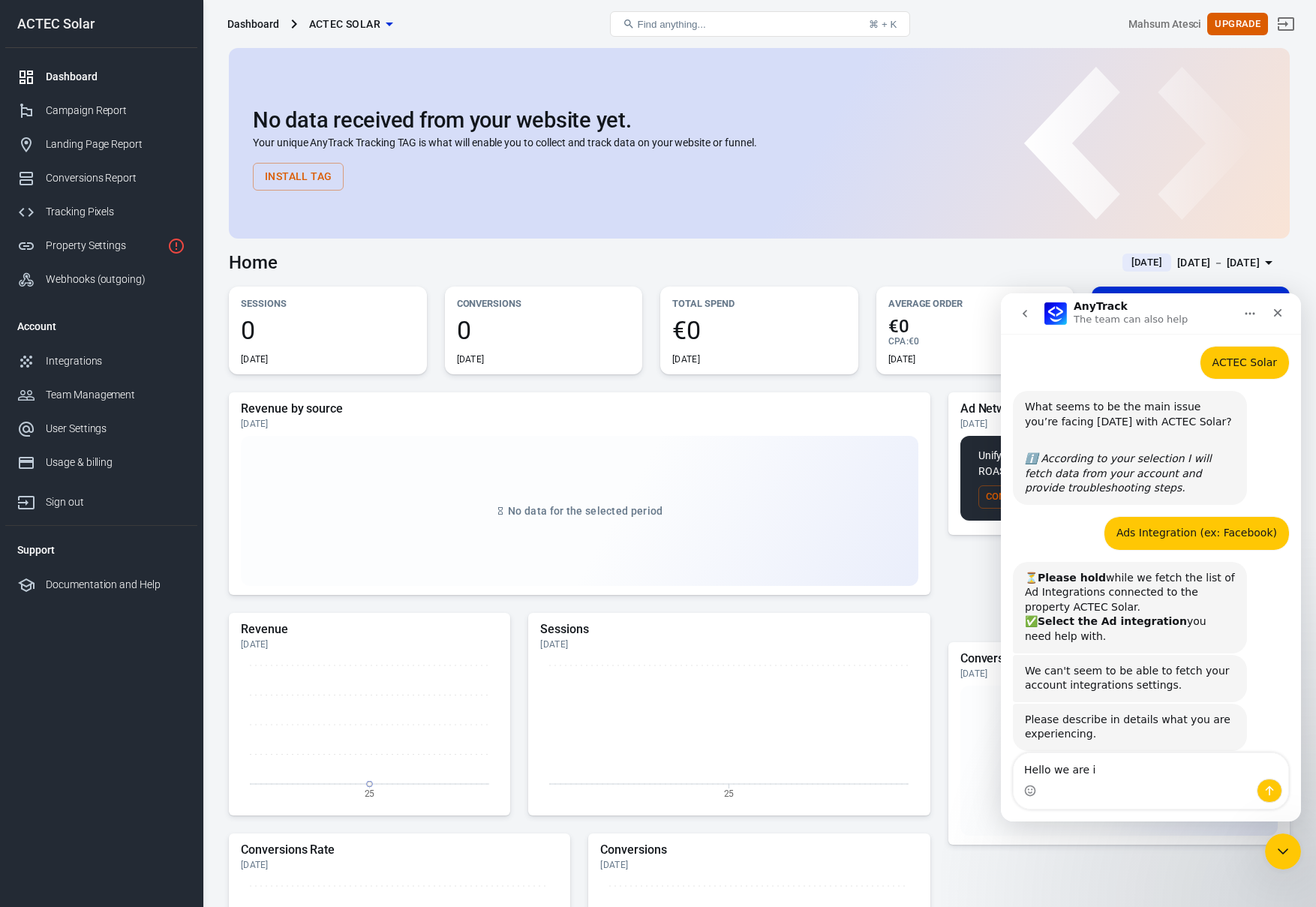
type textarea "Hello we are"
type textarea "Hello do you offer full set up?"
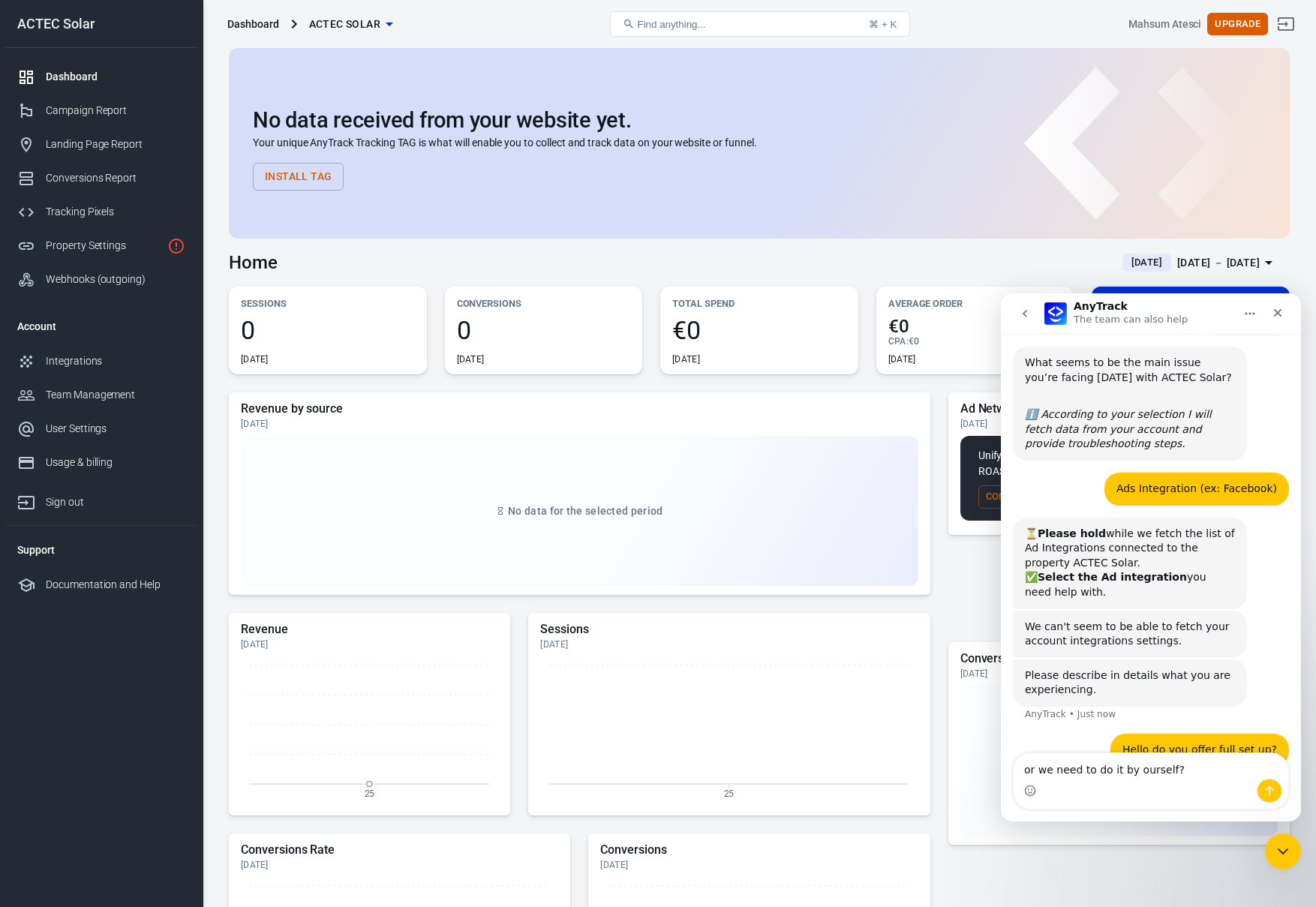
click at [1168, 771] on textarea "or we need to do it by ourself?" at bounding box center [1151, 767] width 275 height 25
click at [1160, 769] on textarea "or we need to do it by ourself?" at bounding box center [1151, 767] width 275 height 25
type textarea "or we need to do it by ourself?"
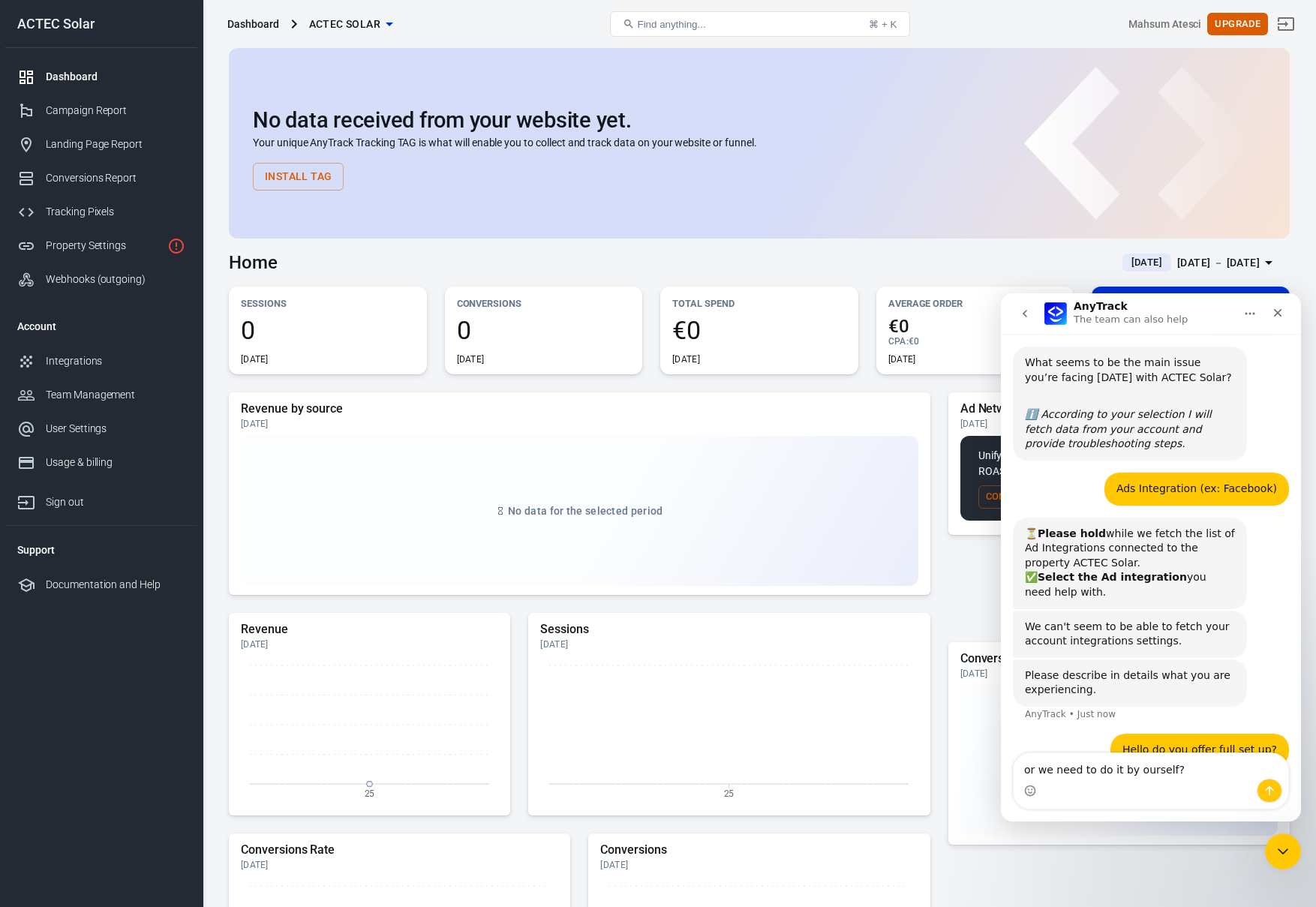
click at [601, 613] on div "Sessions Today 25" at bounding box center [729, 715] width 402 height 203
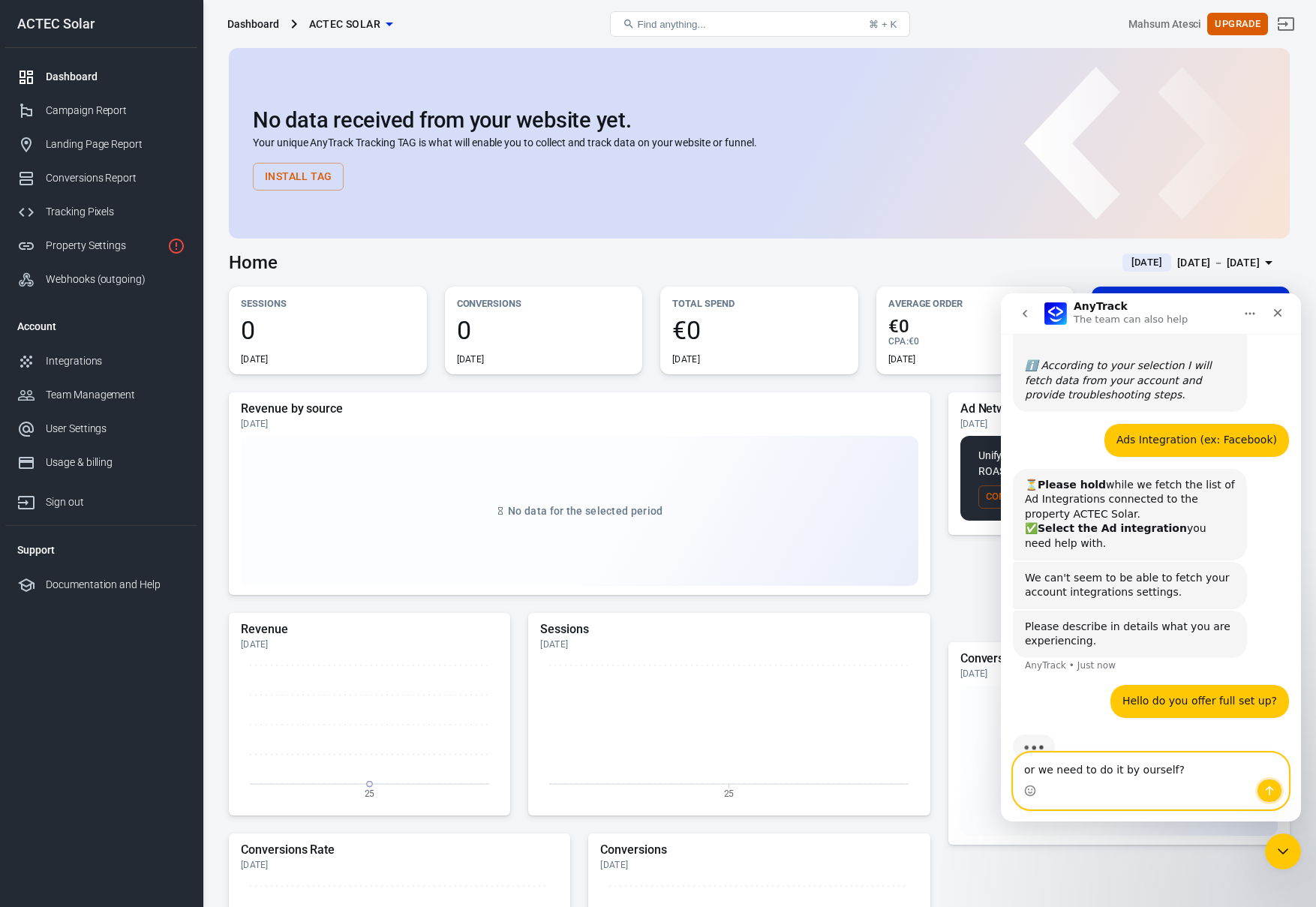
click at [1265, 789] on icon "Send a message…" at bounding box center [1269, 791] width 8 height 10
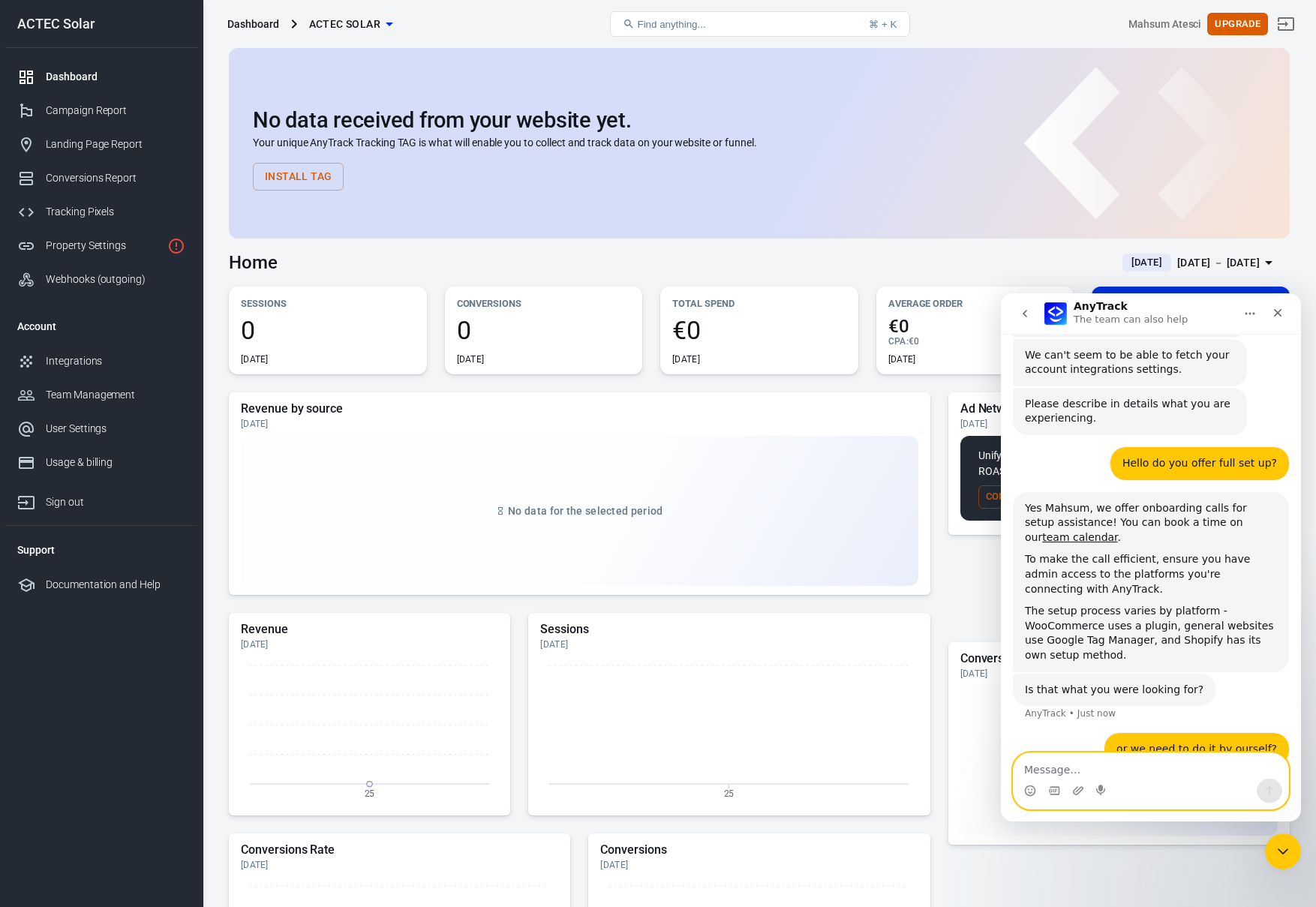
scroll to position [864, 0]
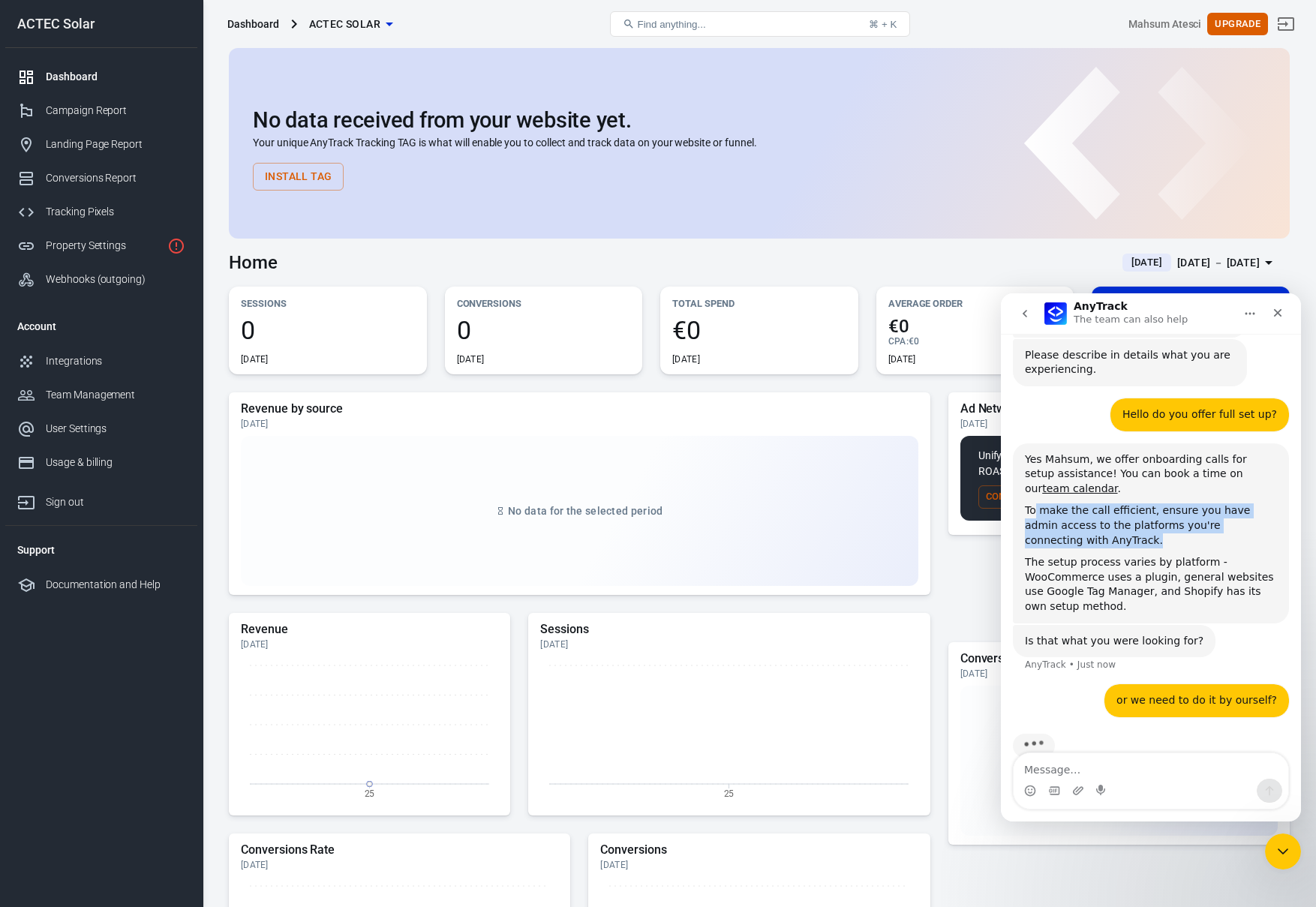
drag, startPoint x: 1033, startPoint y: 484, endPoint x: 1160, endPoint y: 511, distance: 129.8
click at [1160, 511] on div "To make the call efficient, ensure you have admin access to the platforms you'r…" at bounding box center [1150, 525] width 252 height 44
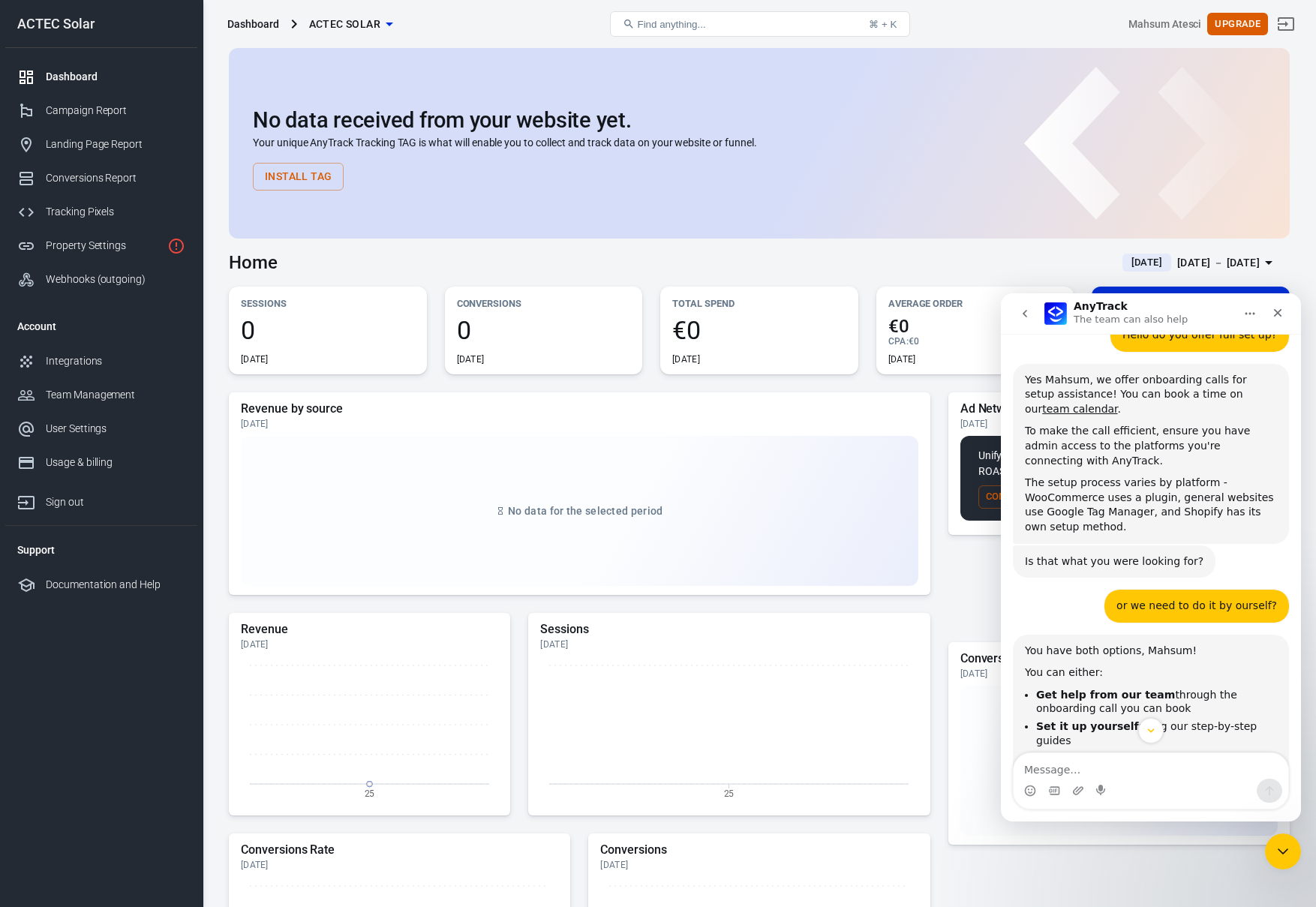
scroll to position [756, 0]
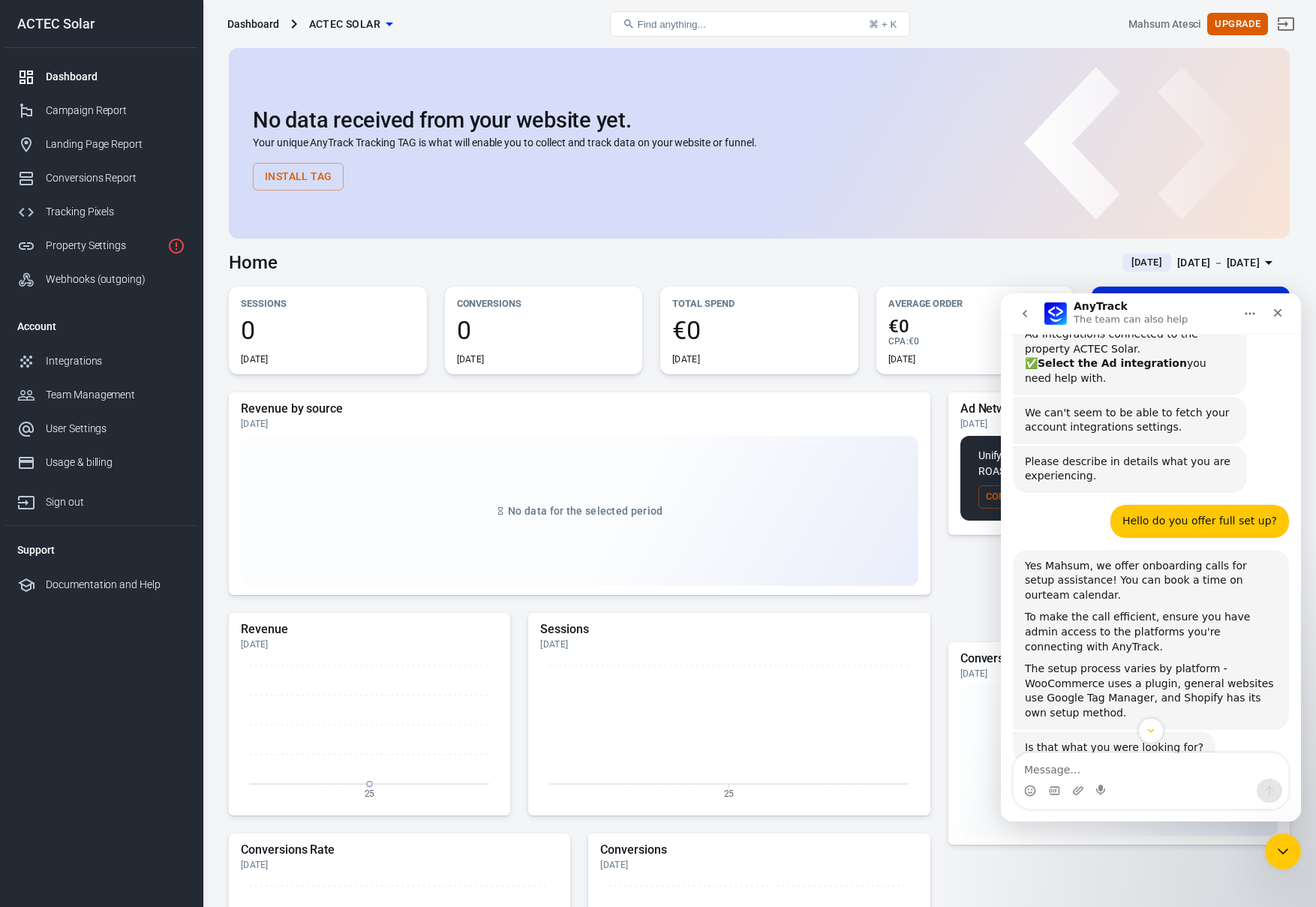
click at [1117, 589] on link "team calendar" at bounding box center [1079, 595] width 75 height 12
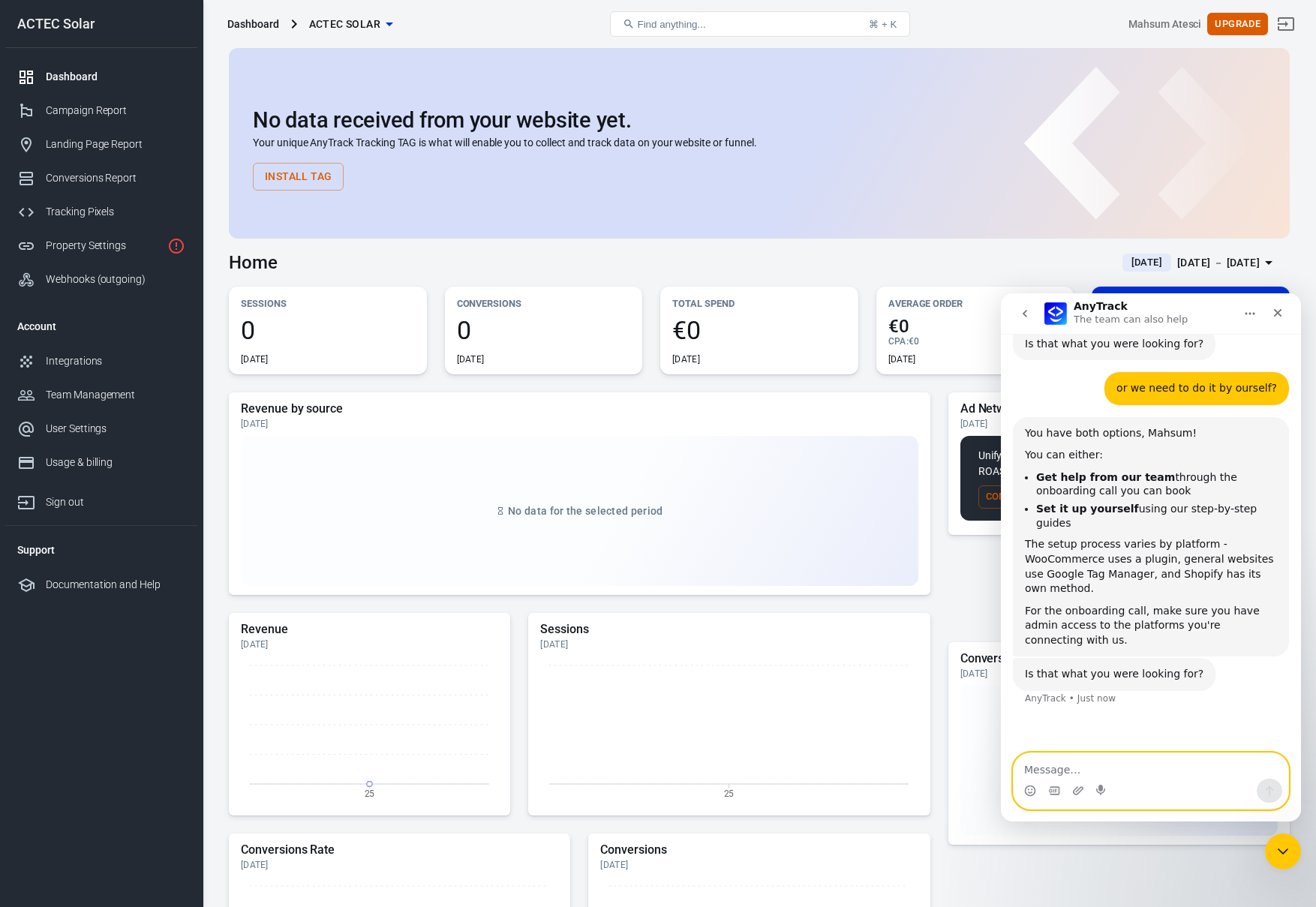
click at [1137, 758] on textarea "Message…" at bounding box center [1151, 767] width 275 height 25
type textarea "Thank you"
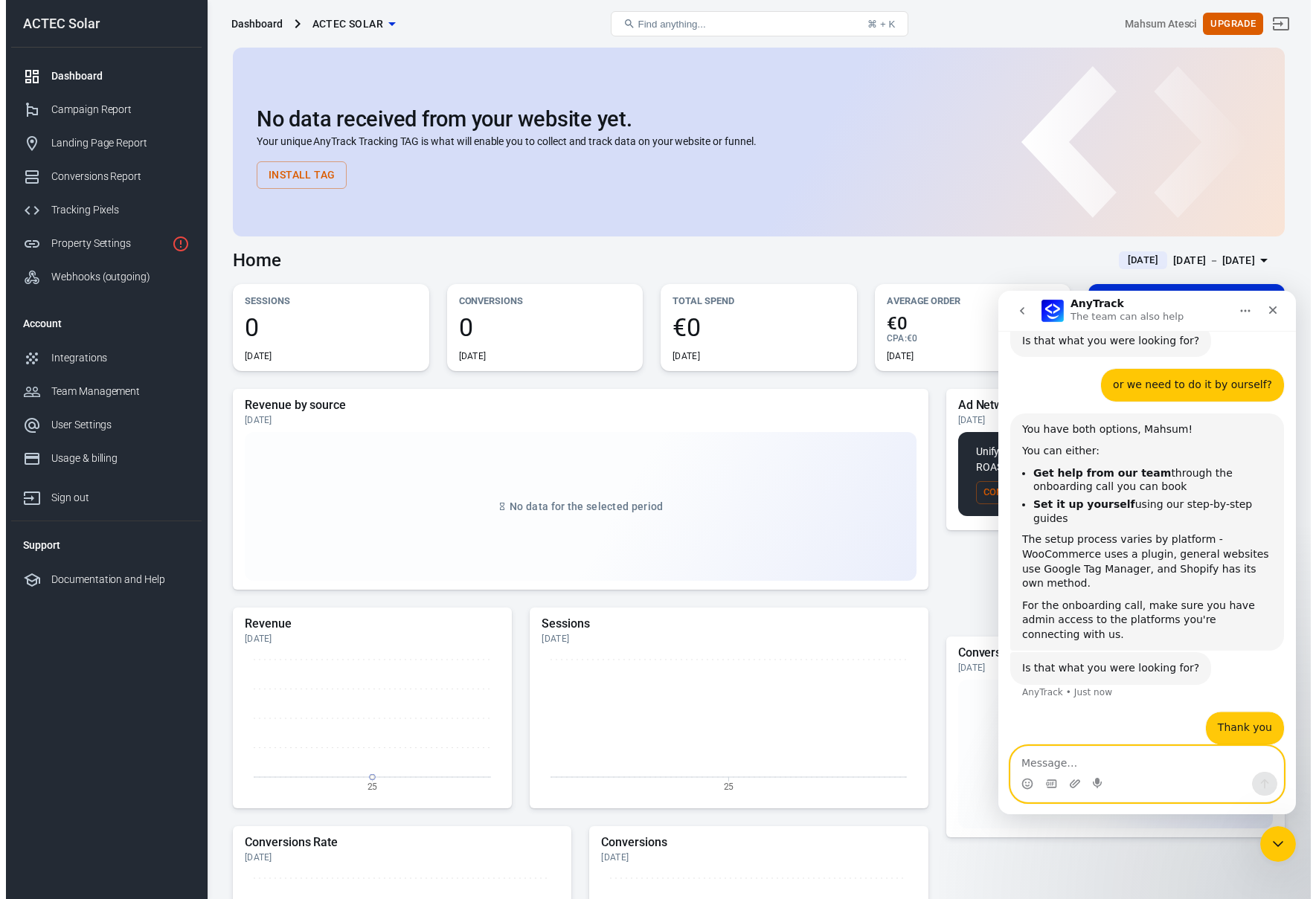
scroll to position [1199, 0]
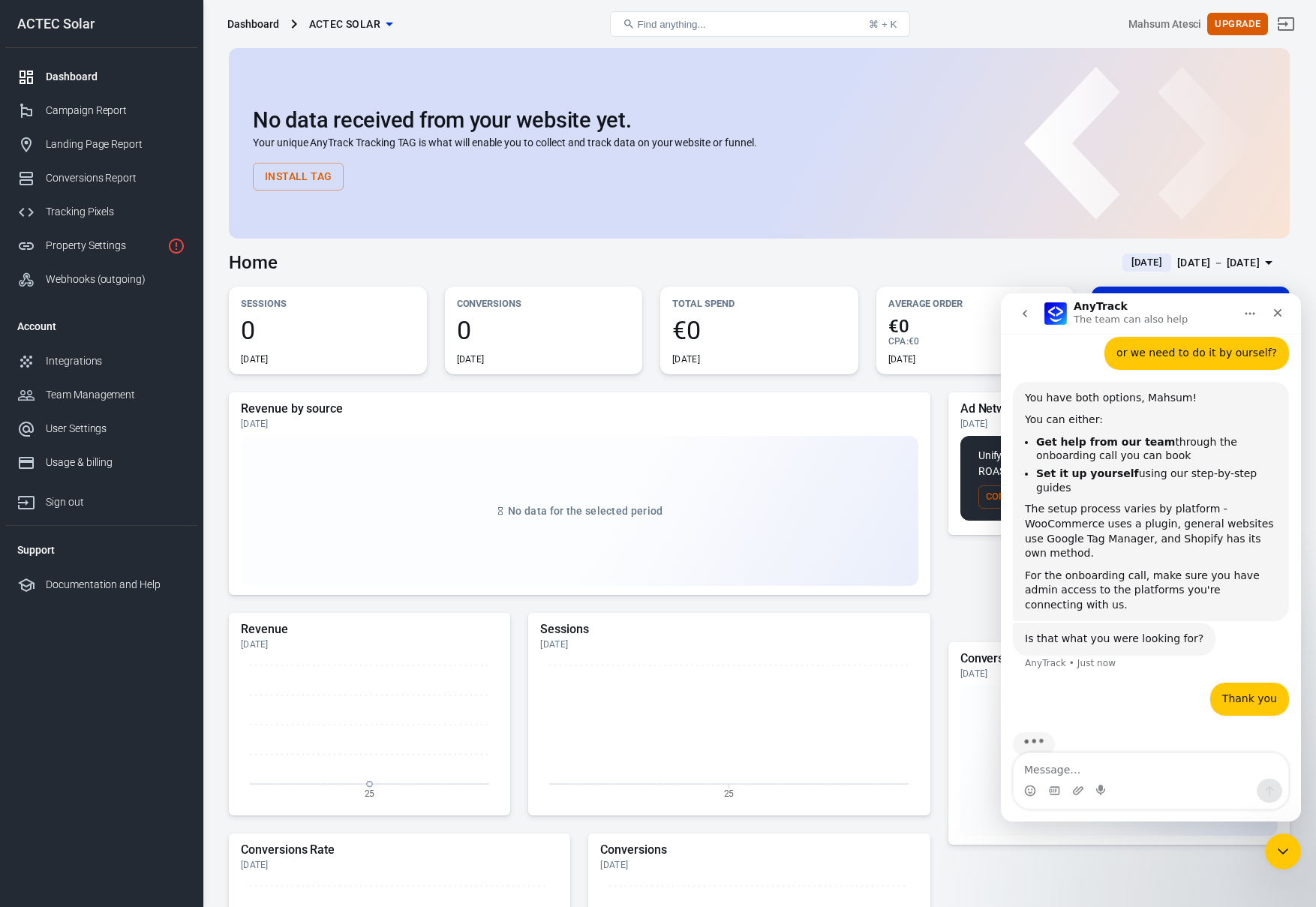
click at [793, 633] on h5 "Sessions" at bounding box center [728, 629] width 377 height 15
click at [1275, 308] on icon "Close" at bounding box center [1277, 313] width 12 height 12
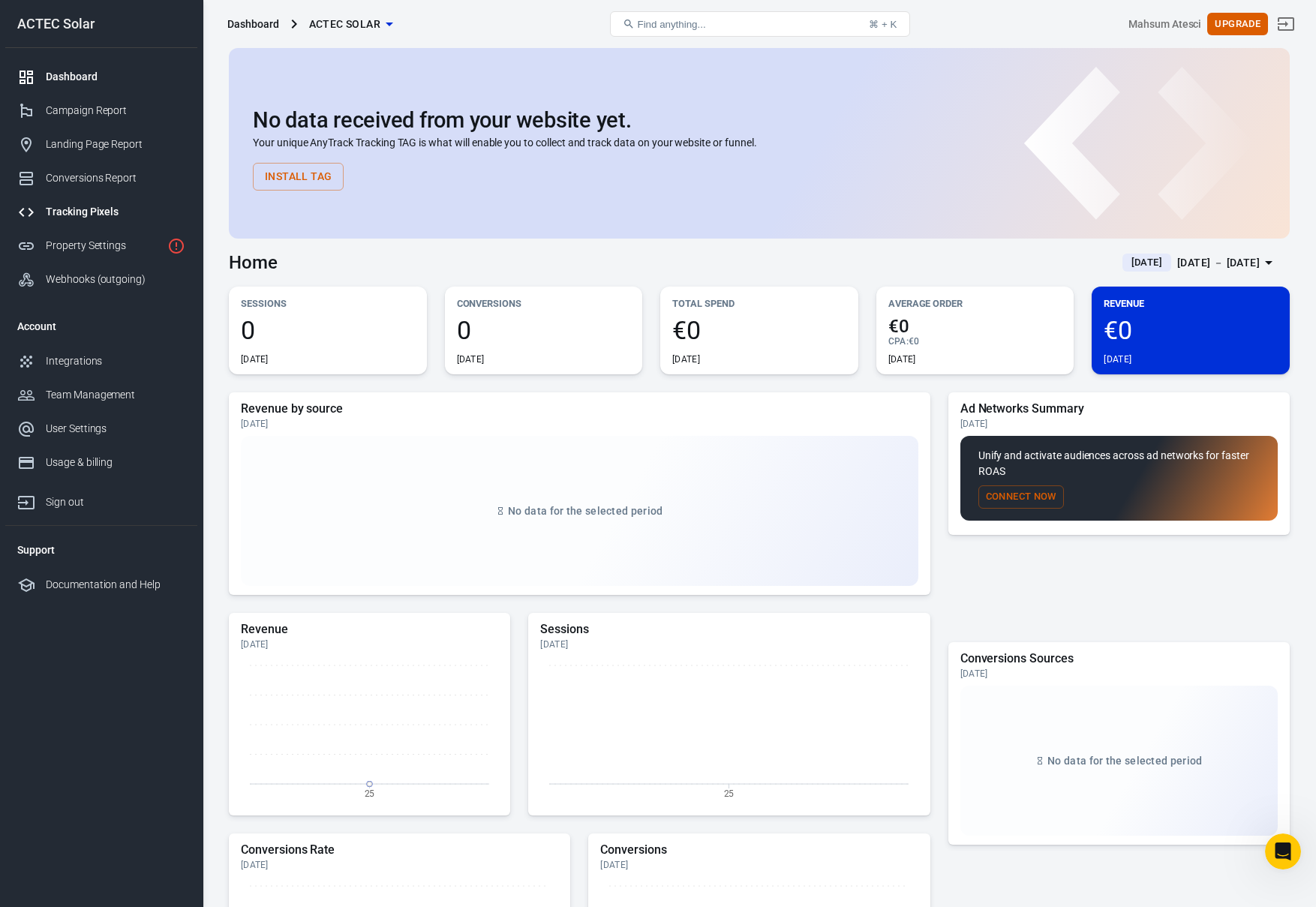
click at [104, 223] on link "Tracking Pixels" at bounding box center [100, 212] width 192 height 34
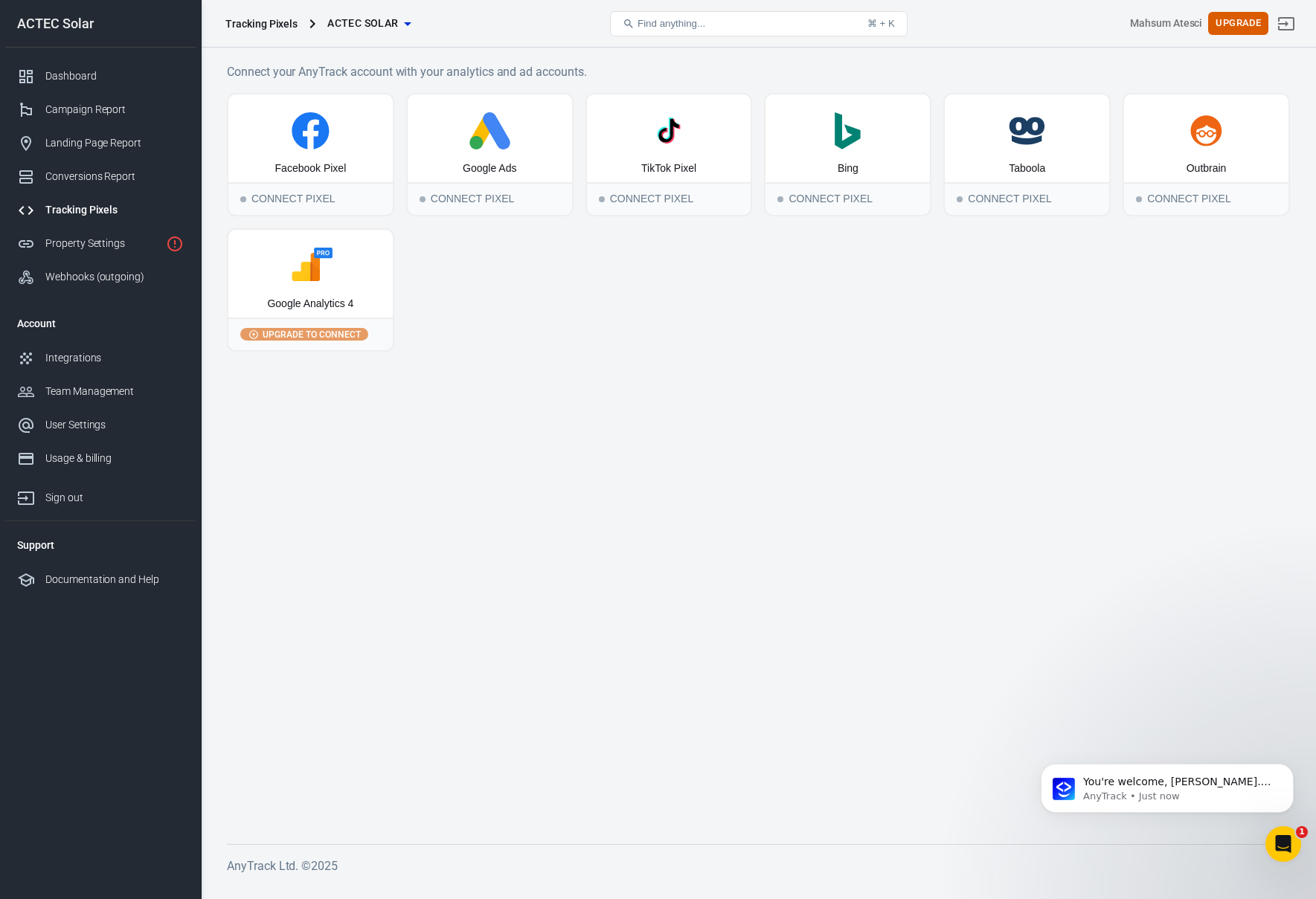
scroll to position [1239, 0]
click at [692, 21] on span "Find anything..." at bounding box center [671, 23] width 68 height 12
click at [690, 24] on span "Find anything..." at bounding box center [671, 23] width 68 height 12
click at [838, 38] on div "Find anything... ⌘ + K" at bounding box center [759, 23] width 356 height 36
click at [851, 28] on button "Find anything... ⌘ + K" at bounding box center [759, 24] width 298 height 25
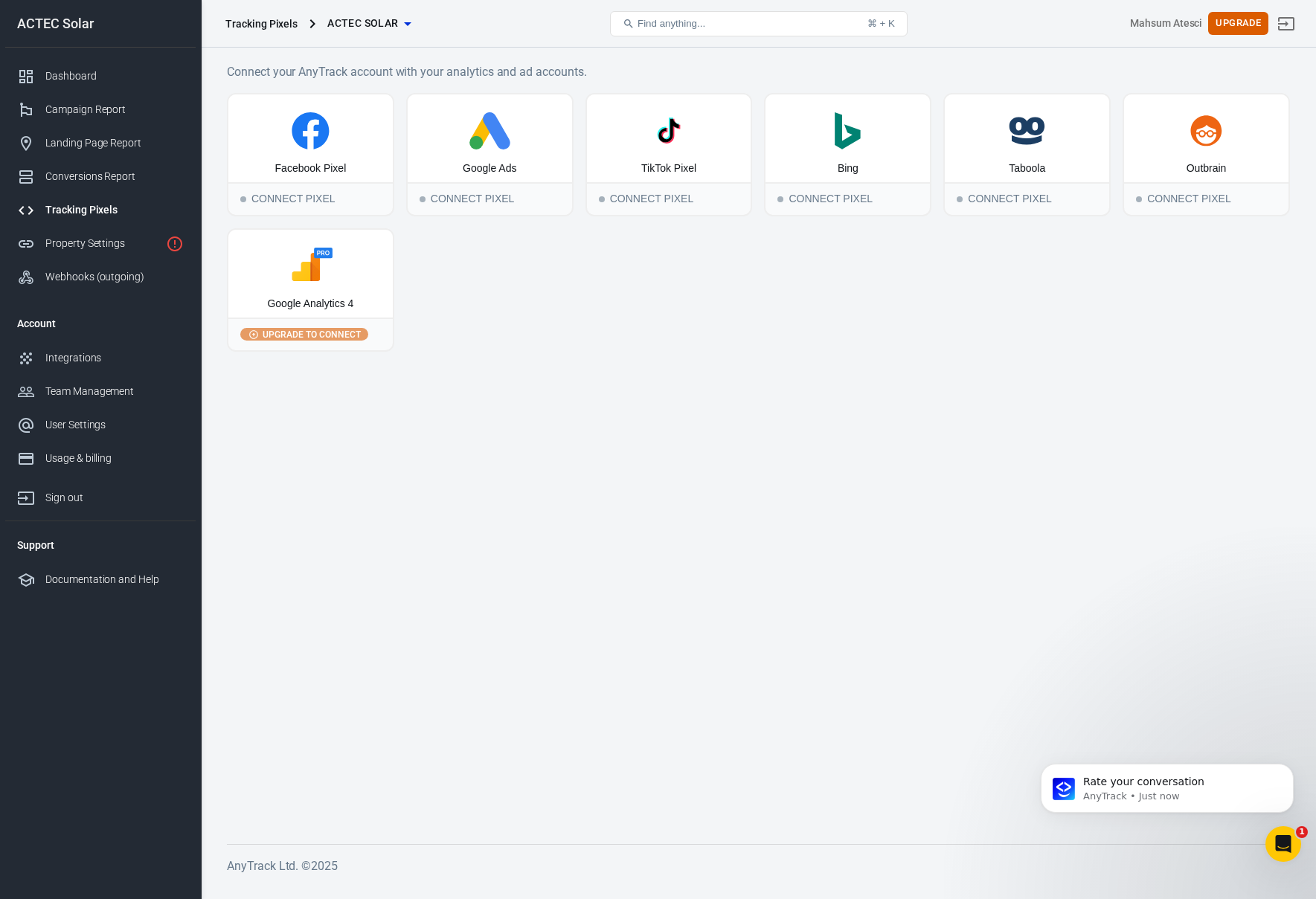
scroll to position [1362, 0]
click at [792, 27] on button "Find anything... ⌘ + K" at bounding box center [759, 24] width 298 height 25
click at [1256, 792] on p "AnyTrack • Just now" at bounding box center [1179, 797] width 192 height 14
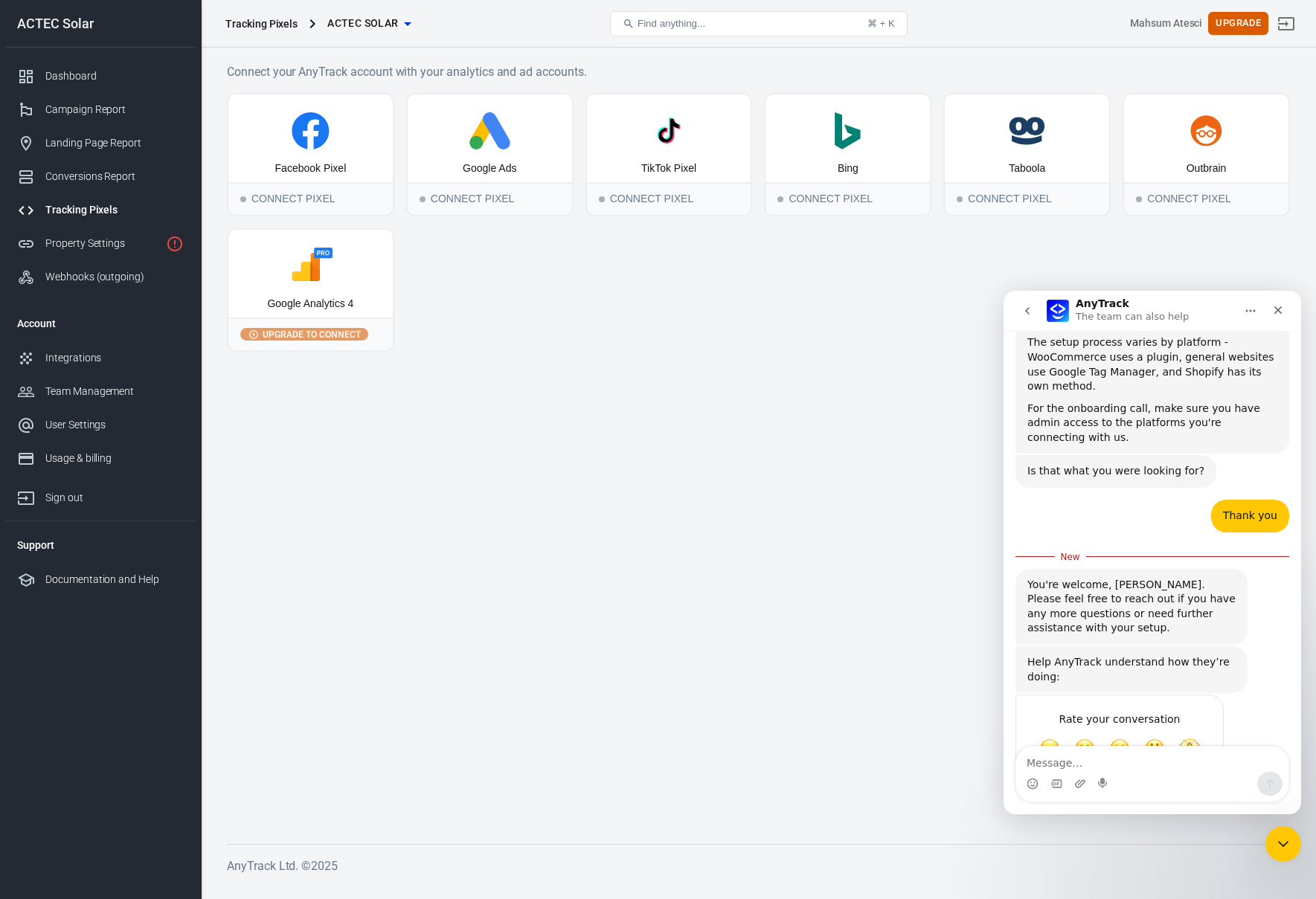
scroll to position [1372, 0]
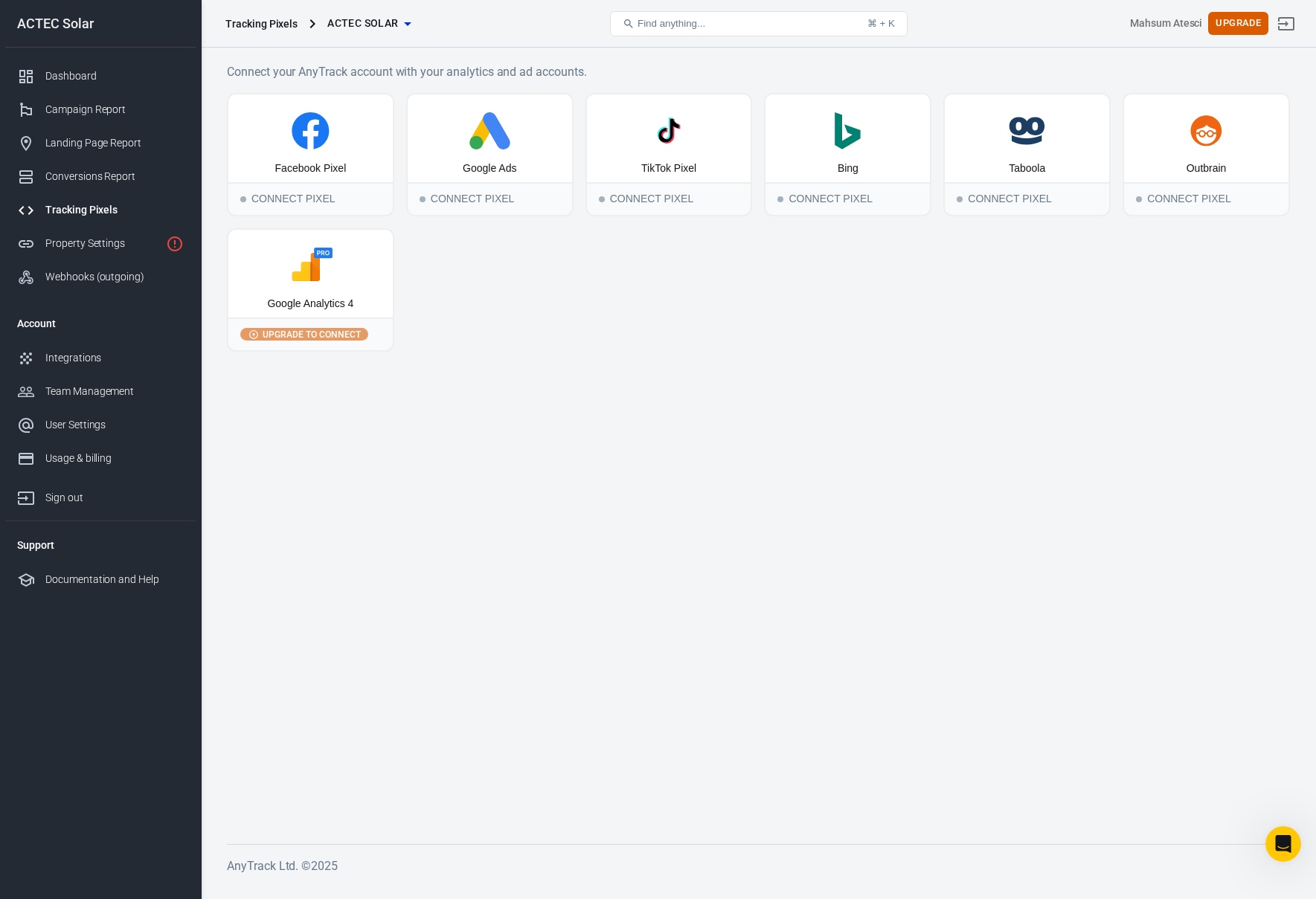
click at [799, 462] on main "Connect your AnyTrack account with your analytics and ad accounts. Facebook Pix…" at bounding box center [759, 442] width 1064 height 758
click at [557, 305] on div "Facebook Pixel Connect Pixel Google Ads Connect Pixel TikTok Pixel Connect Pixe…" at bounding box center [759, 222] width 1064 height 259
click at [318, 251] on rect at bounding box center [323, 252] width 18 height 11
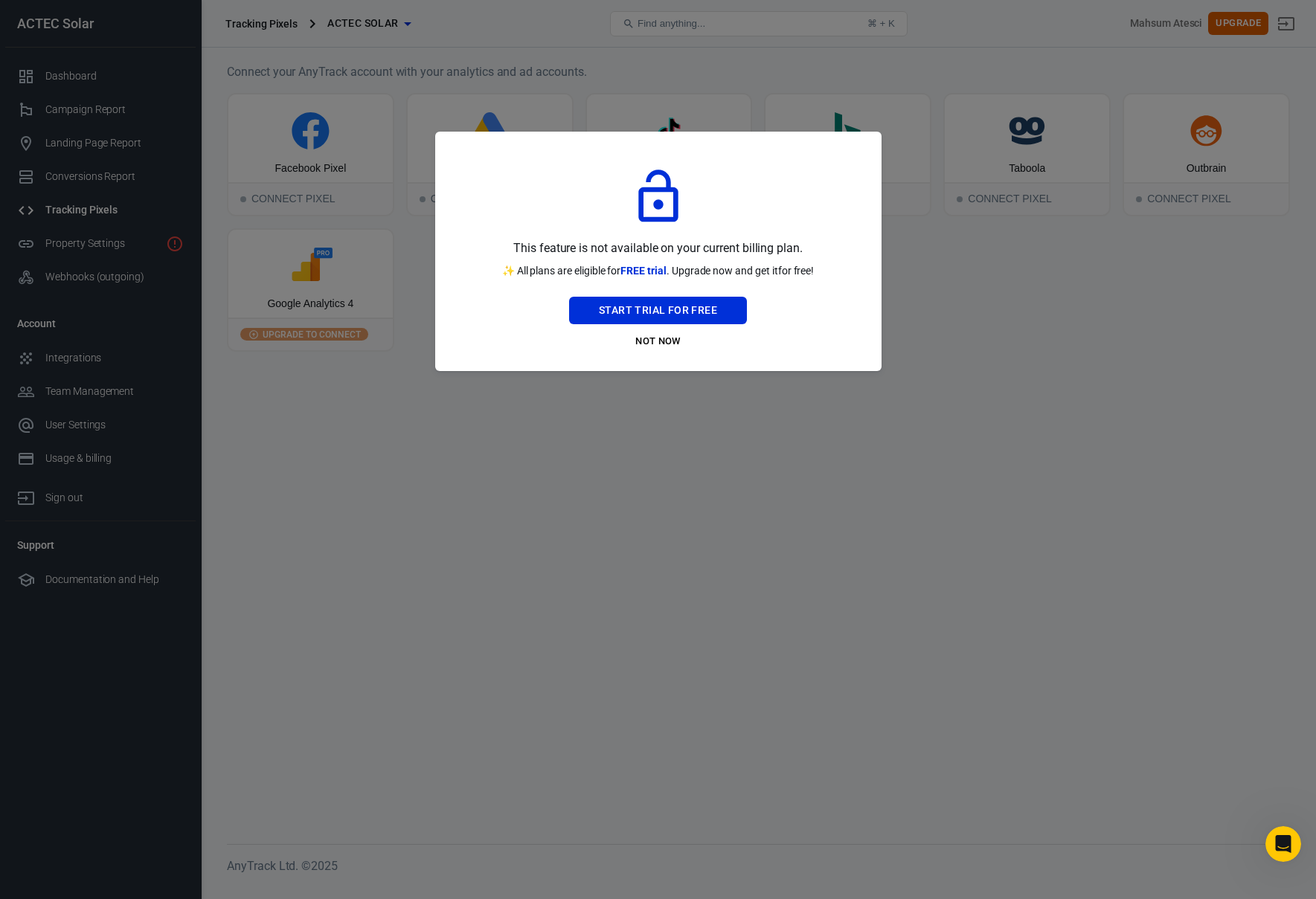
click at [649, 354] on div "This feature is not available on your current billing plan. ✨ All plans are eli…" at bounding box center [658, 251] width 447 height 240
click at [652, 350] on button "Not Now" at bounding box center [658, 342] width 178 height 23
